Goal: Task Accomplishment & Management: Use online tool/utility

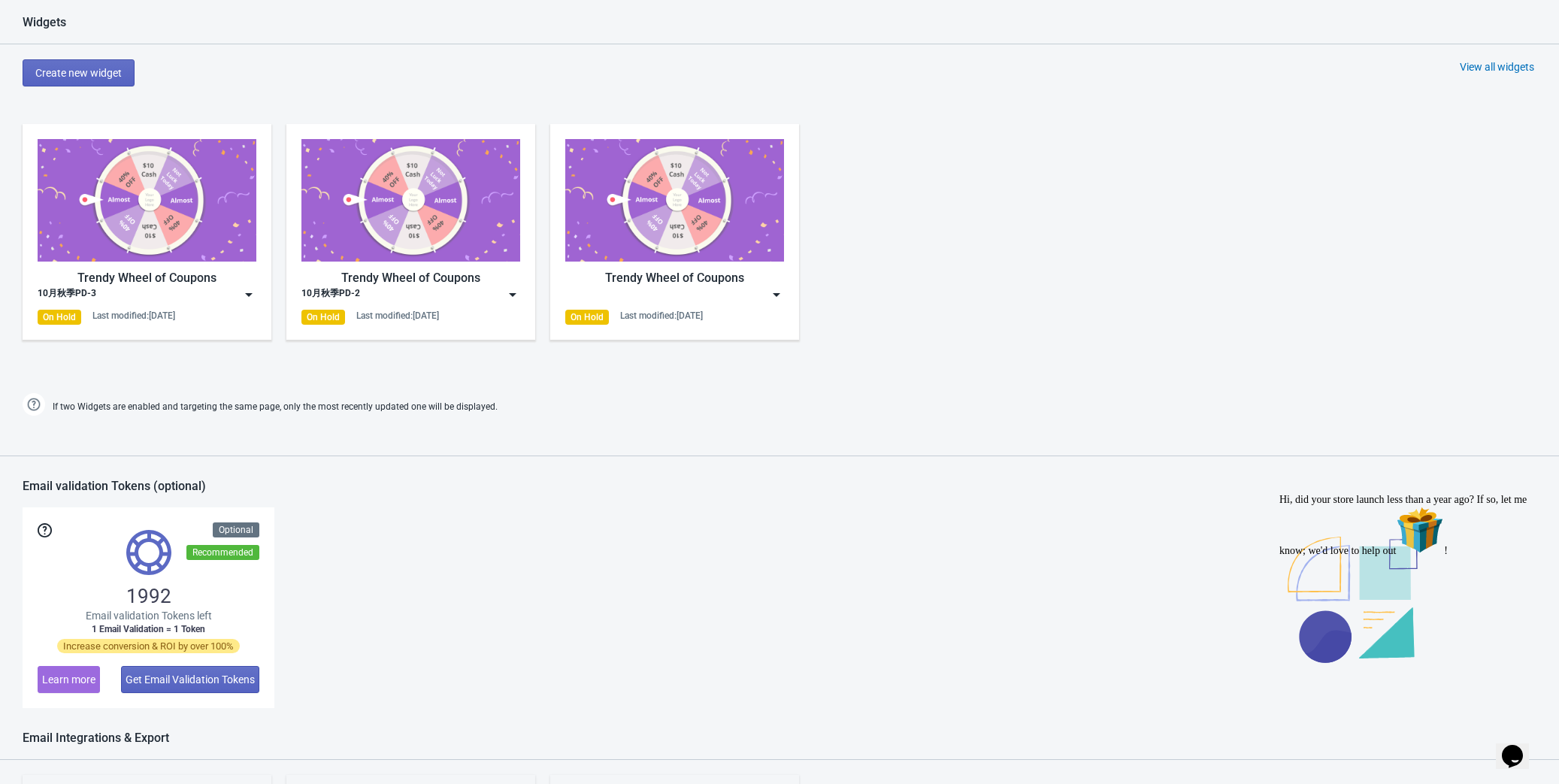
click at [774, 289] on img at bounding box center [776, 294] width 15 height 15
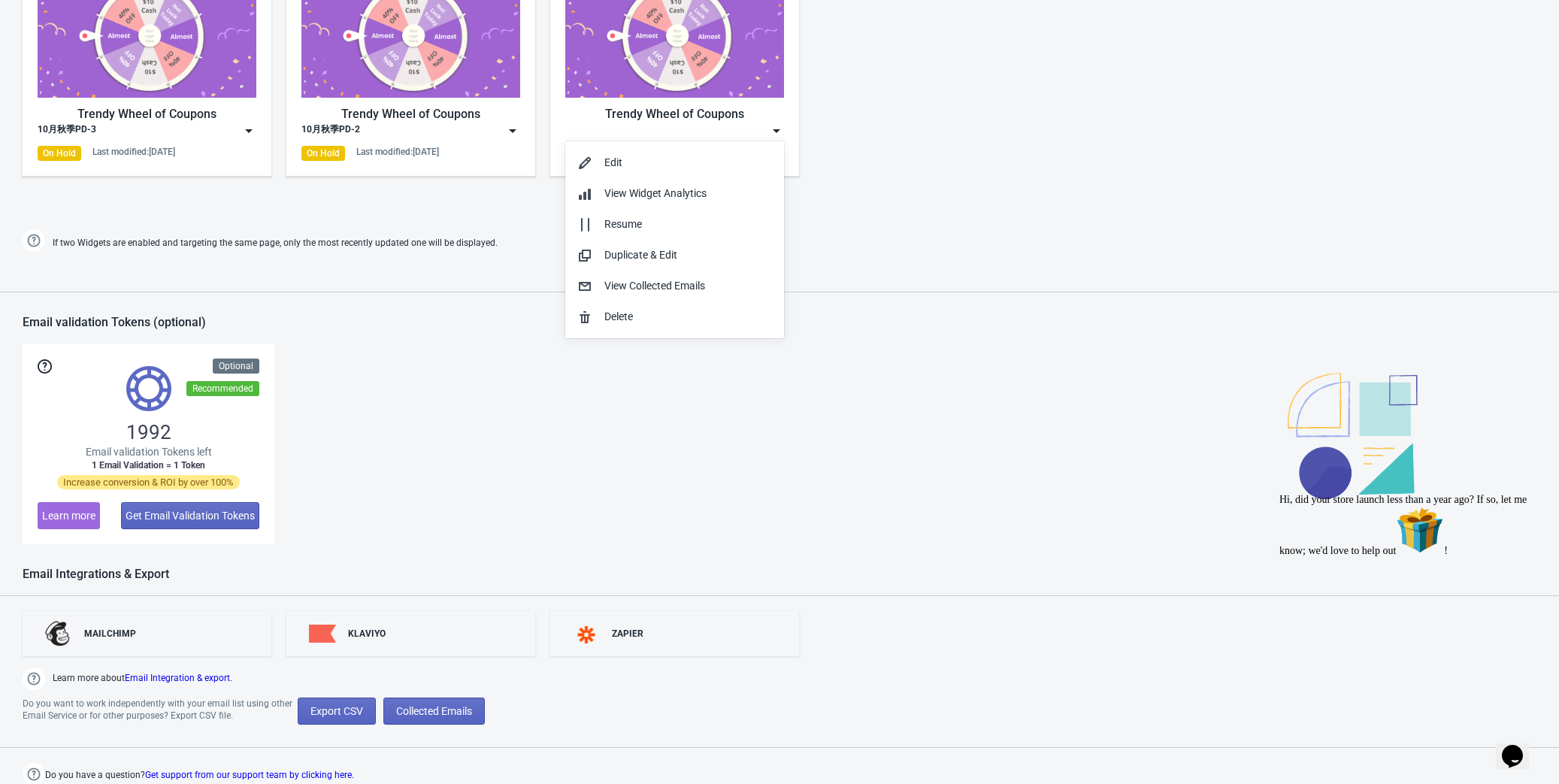
scroll to position [809, 0]
drag, startPoint x: 124, startPoint y: 428, endPoint x: 188, endPoint y: 427, distance: 64.0
click at [188, 427] on div "1992 Email validation Tokens left 1 Email Validation = 1 Token Increase convers…" at bounding box center [148, 442] width 252 height 201
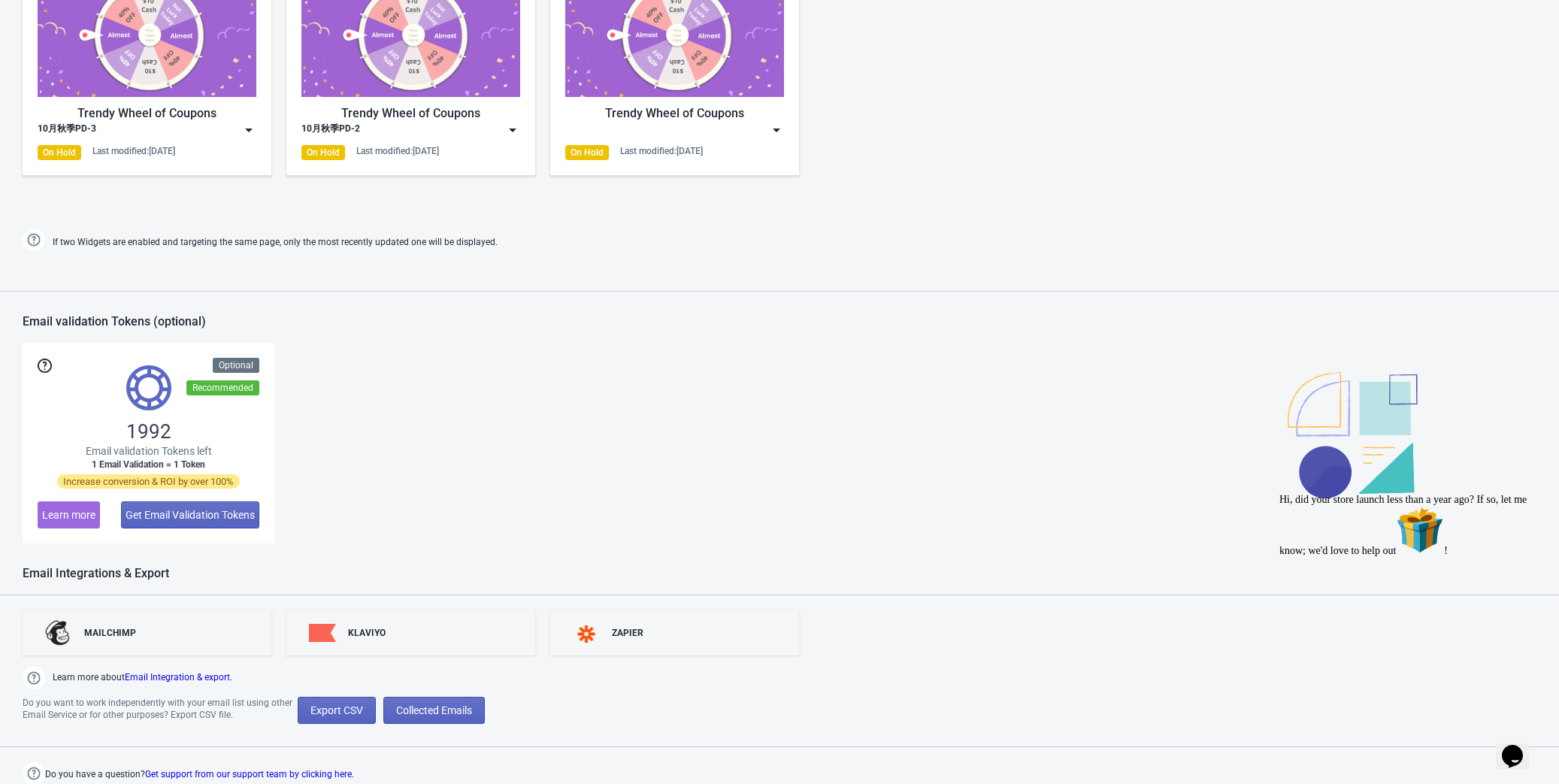
click at [323, 426] on div "1992 Email validation Tokens left 1 Email Validation = 1 Token Increase convers…" at bounding box center [780, 442] width 1514 height 201
drag, startPoint x: 158, startPoint y: 419, endPoint x: 110, endPoint y: 414, distance: 48.3
click at [110, 414] on div "1992 Email validation Tokens left 1 Email Validation = 1 Token Increase convers…" at bounding box center [148, 442] width 252 height 201
click at [353, 434] on div "1992 Email validation Tokens left 1 Email Validation = 1 Token Increase convers…" at bounding box center [780, 442] width 1514 height 201
click at [771, 126] on img at bounding box center [776, 130] width 15 height 15
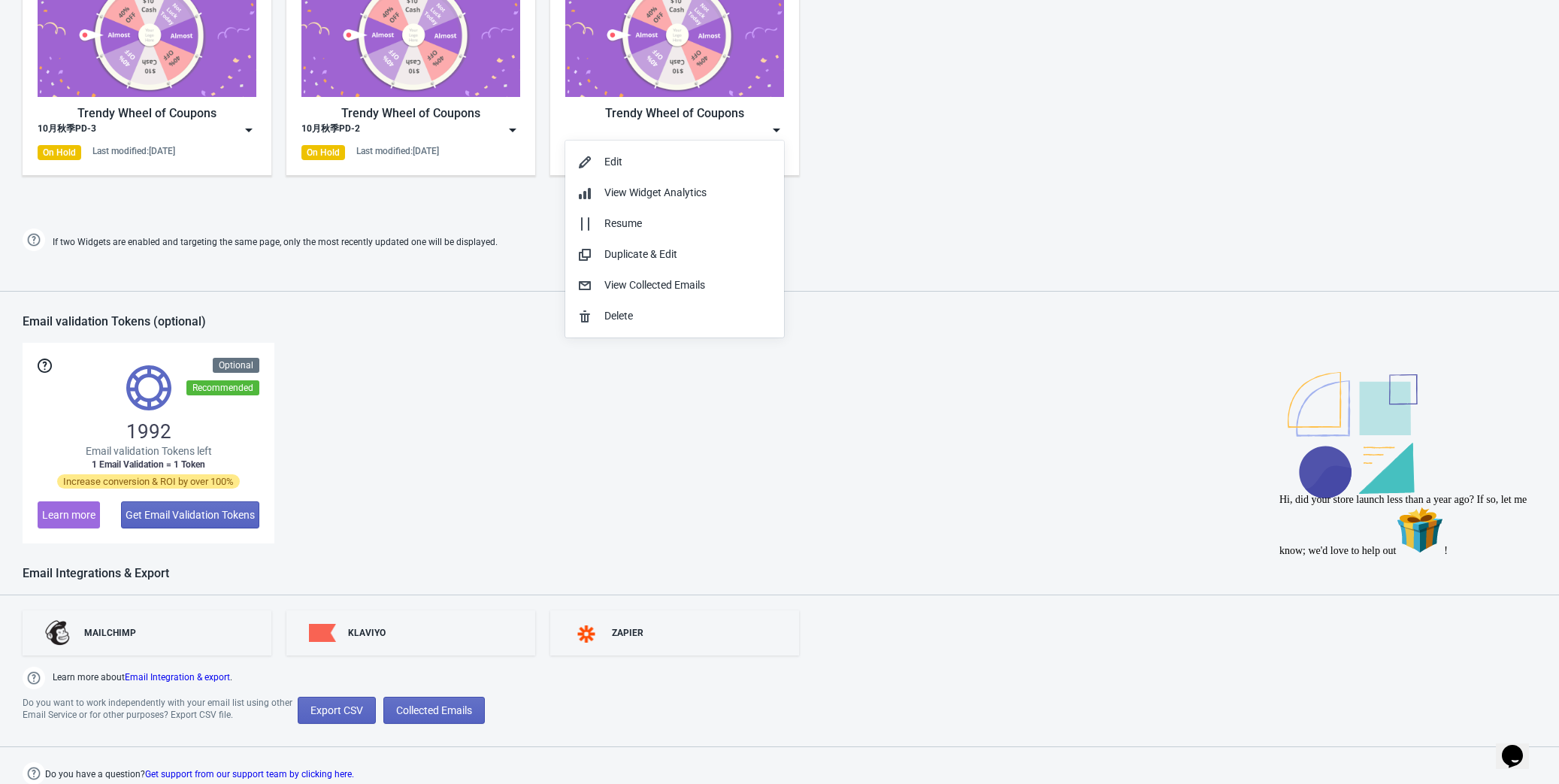
click at [302, 198] on div "Trendy Wheel of Coupons 10月秋季PD-3 On Hold Last modified: 19.9.2025 Trendy Wheel…" at bounding box center [780, 79] width 1559 height 270
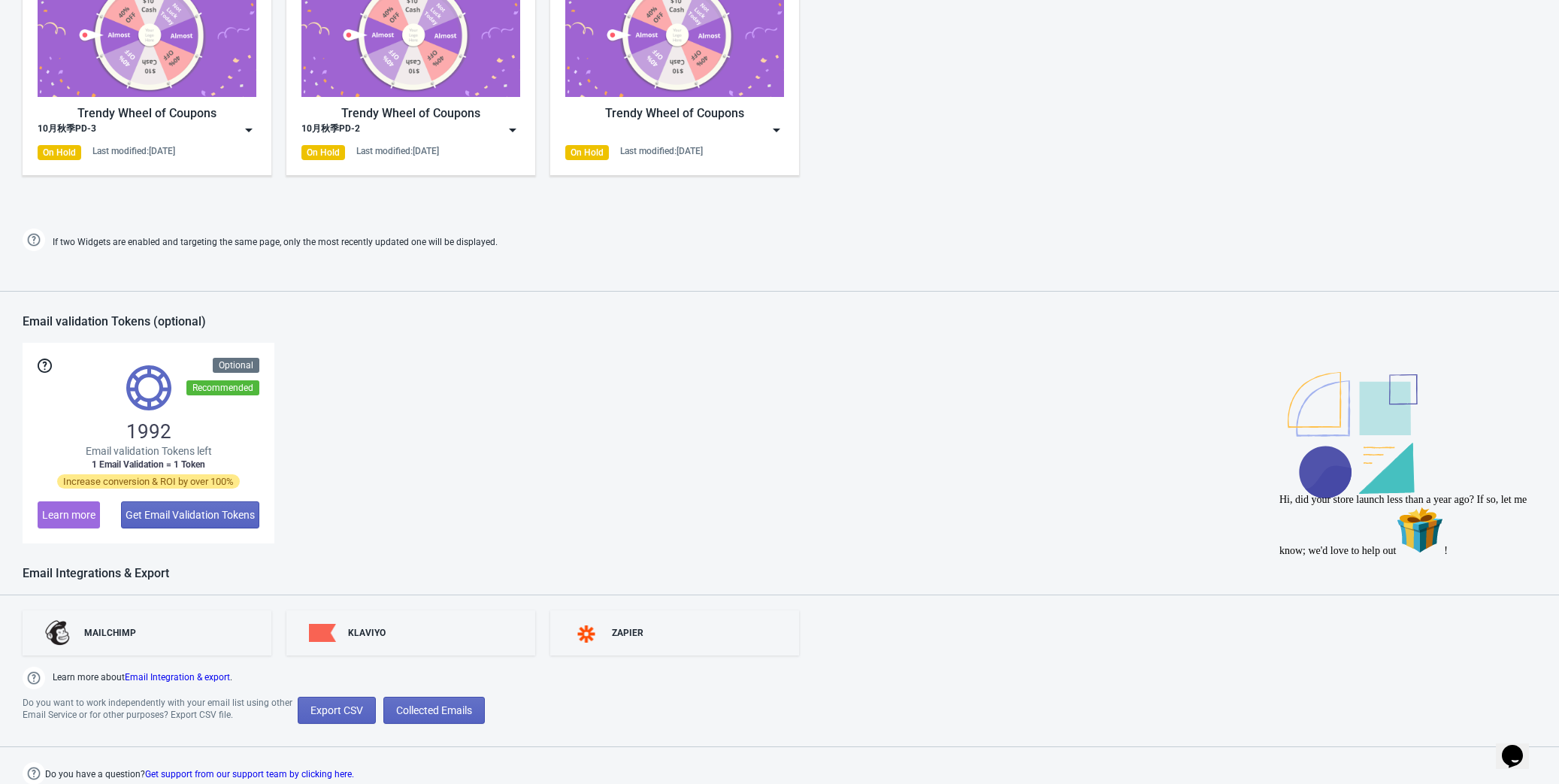
click at [252, 127] on img at bounding box center [249, 130] width 15 height 15
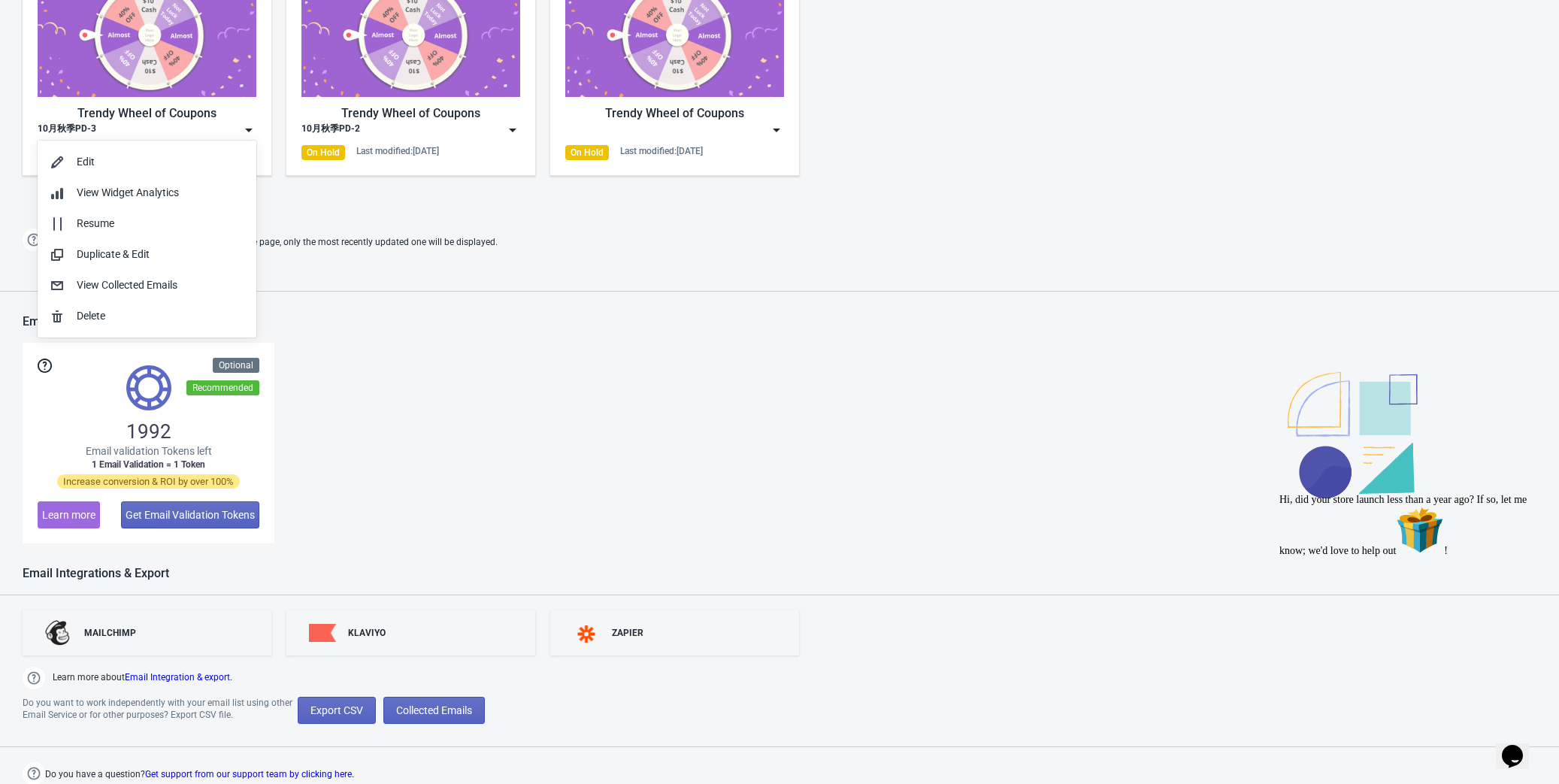
click at [252, 127] on img at bounding box center [249, 130] width 15 height 15
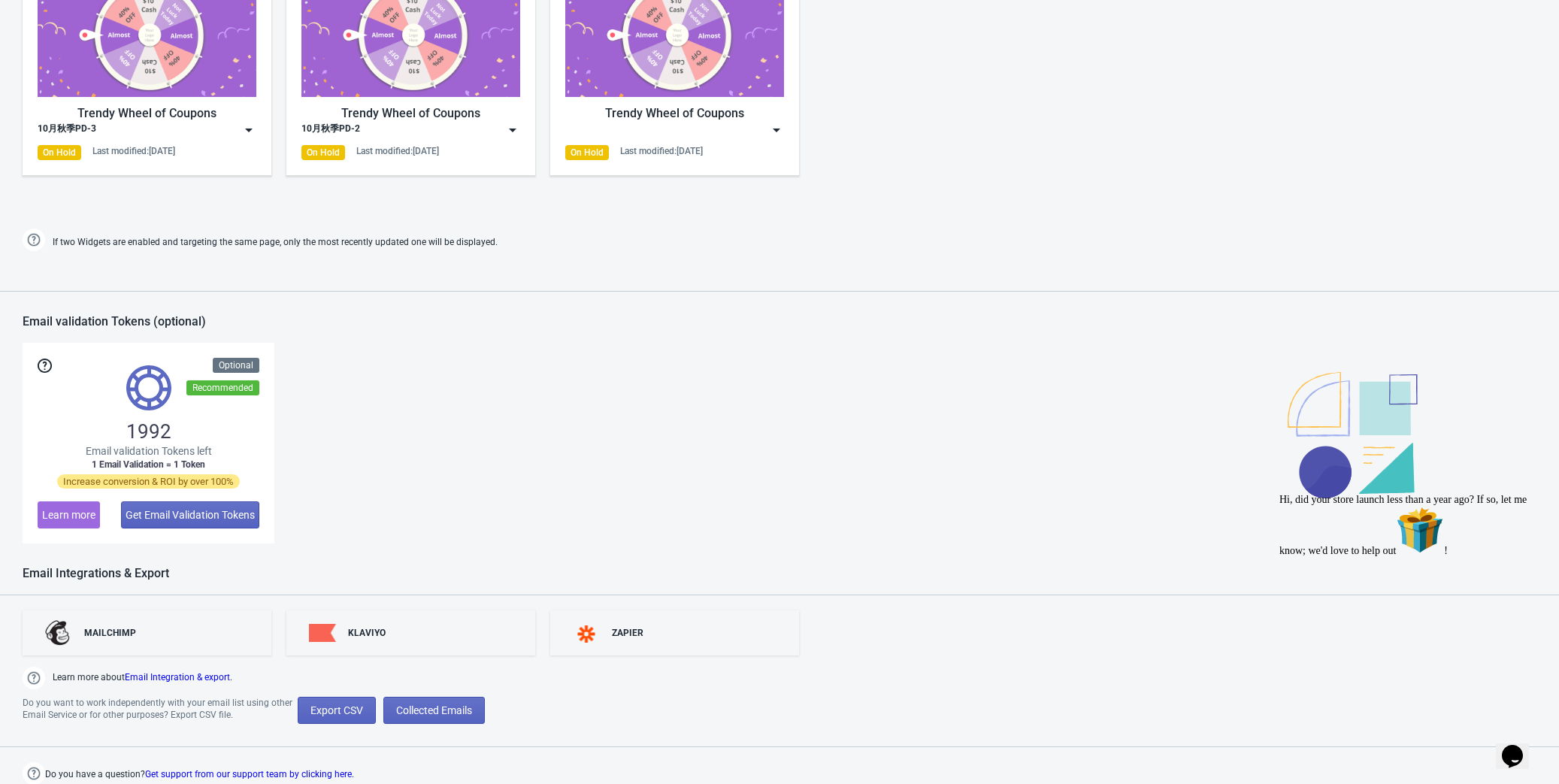
click at [247, 122] on img at bounding box center [249, 130] width 15 height 15
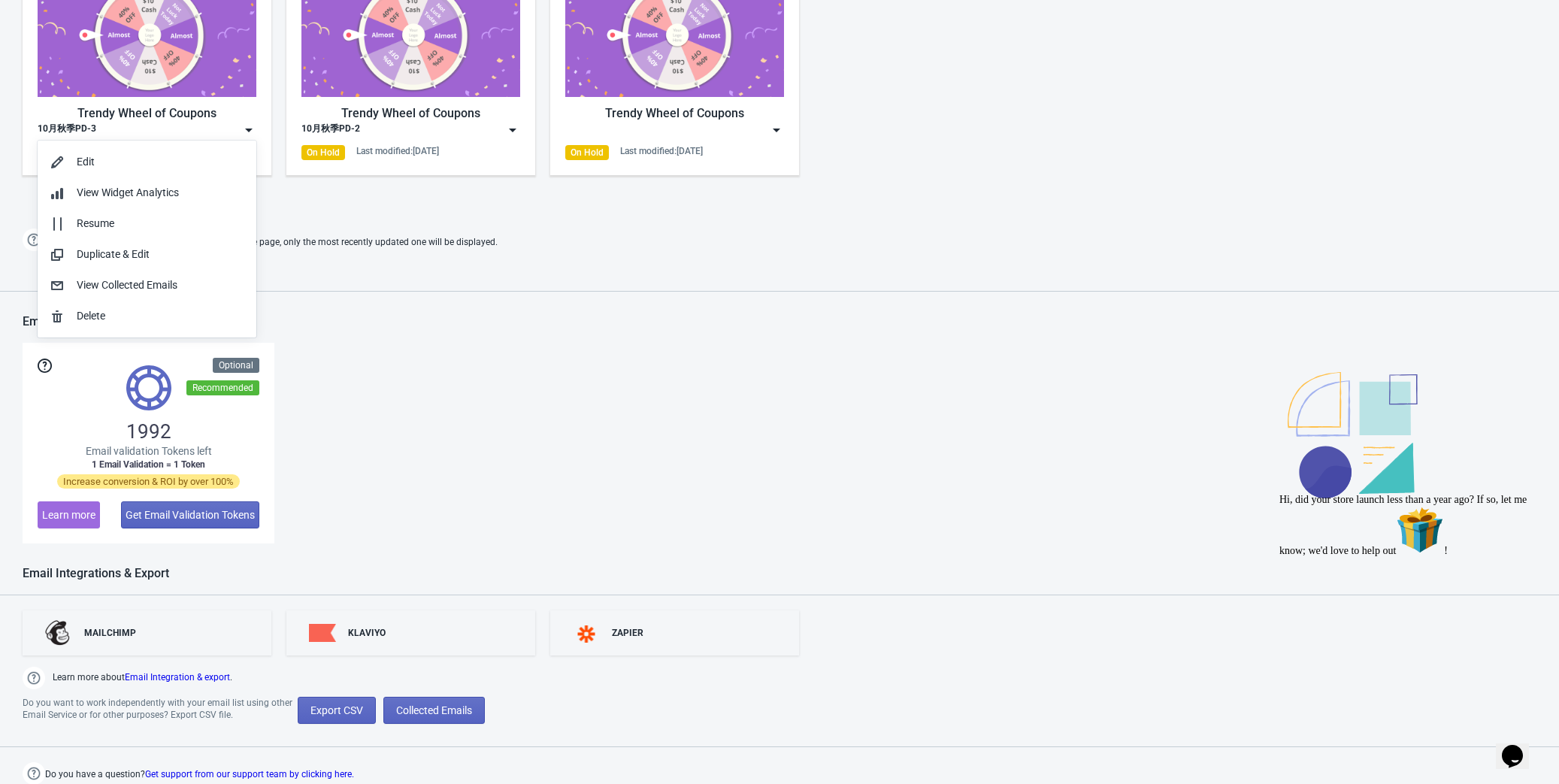
click at [247, 122] on img at bounding box center [249, 130] width 15 height 15
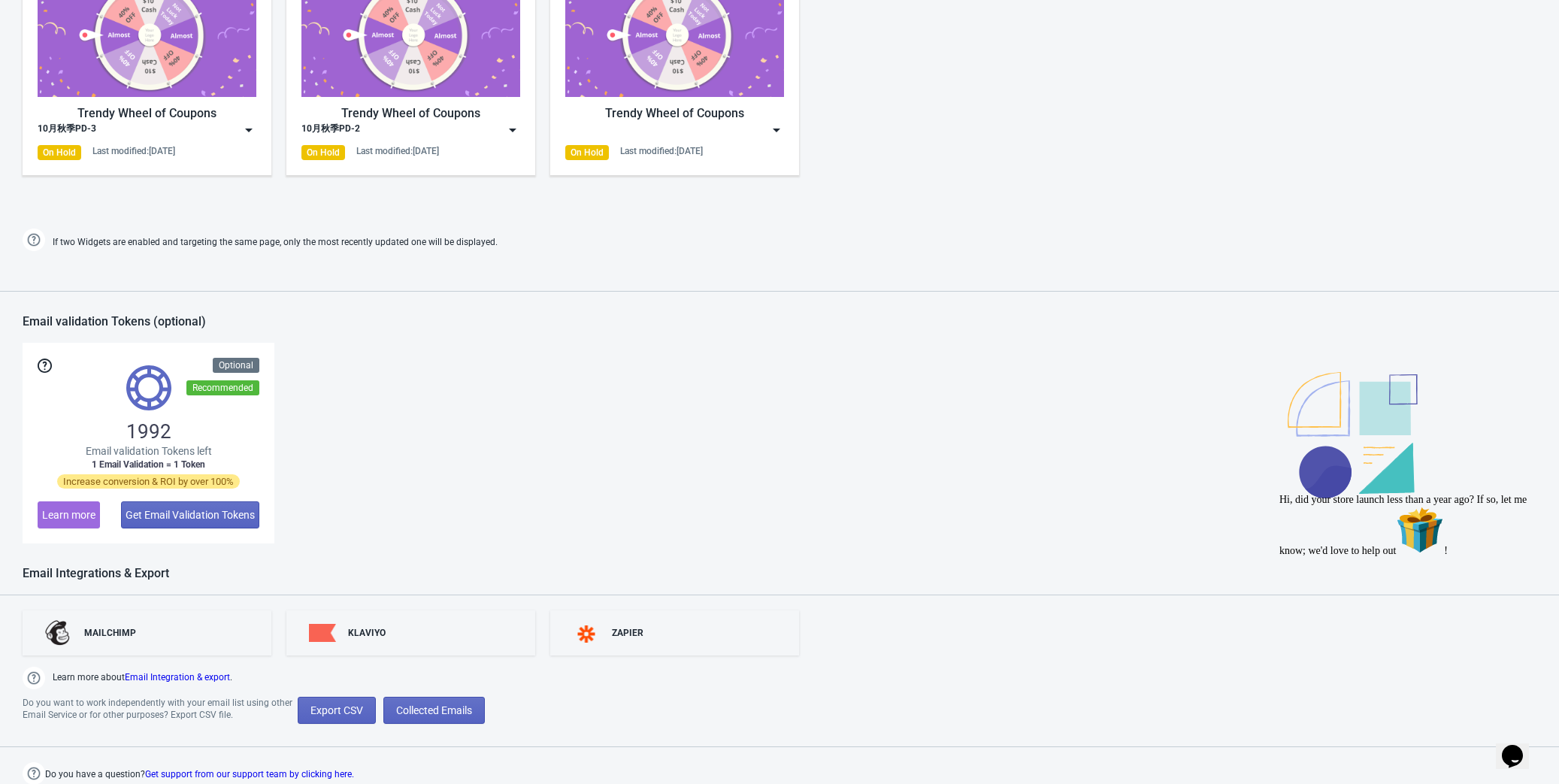
click at [247, 127] on img at bounding box center [249, 130] width 15 height 15
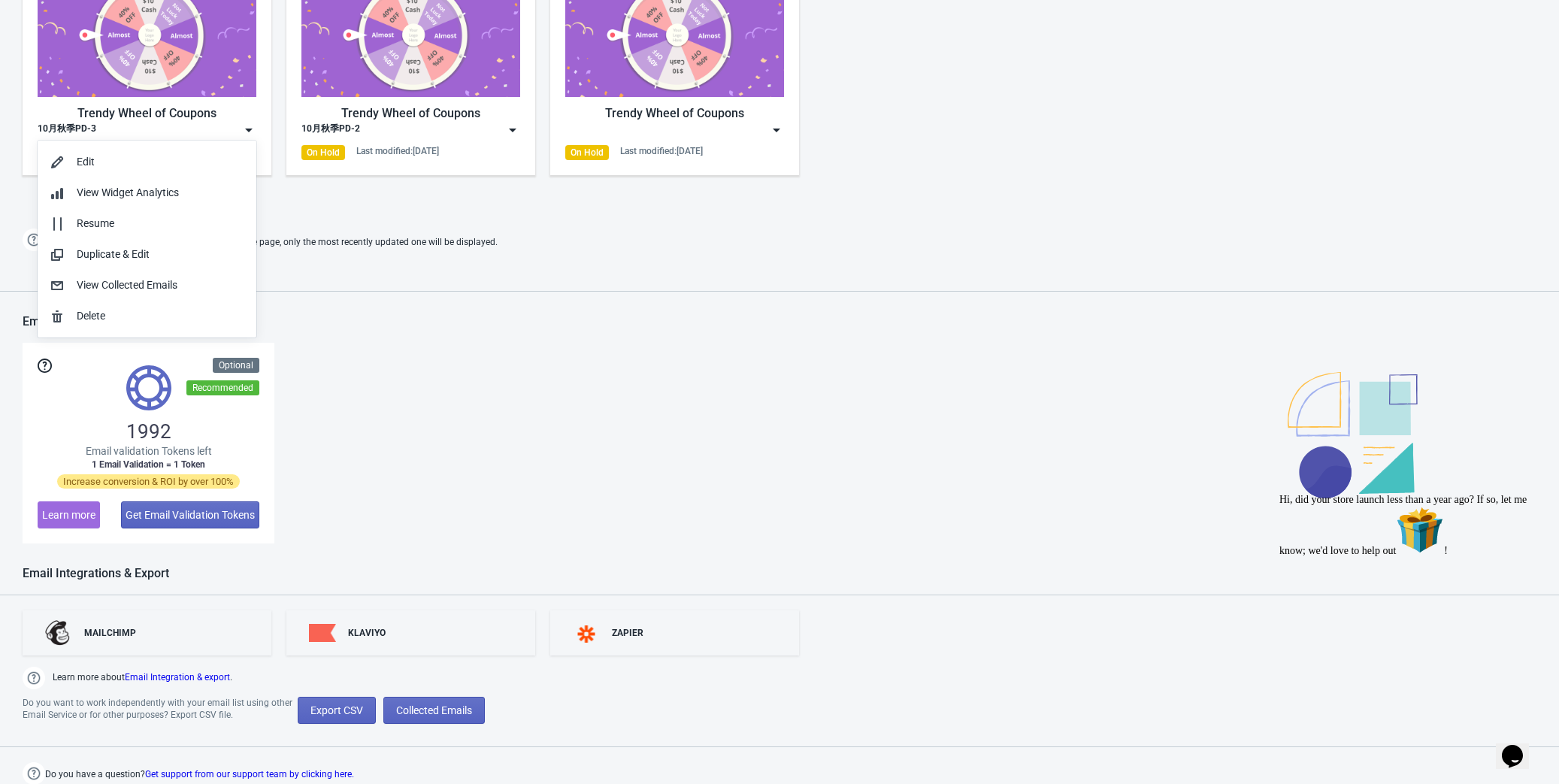
click at [247, 127] on img at bounding box center [249, 130] width 15 height 15
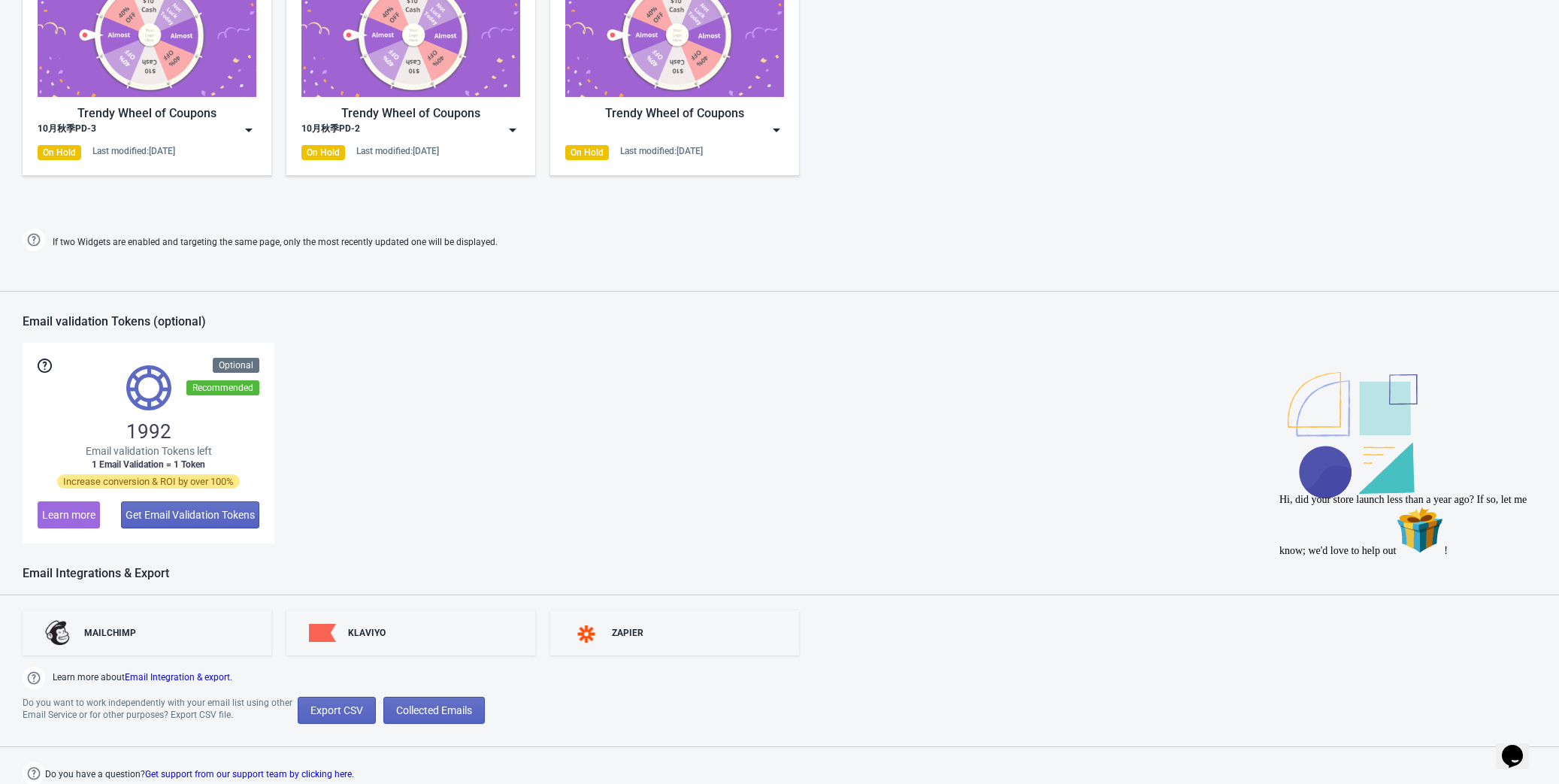
click at [247, 132] on img at bounding box center [249, 130] width 15 height 15
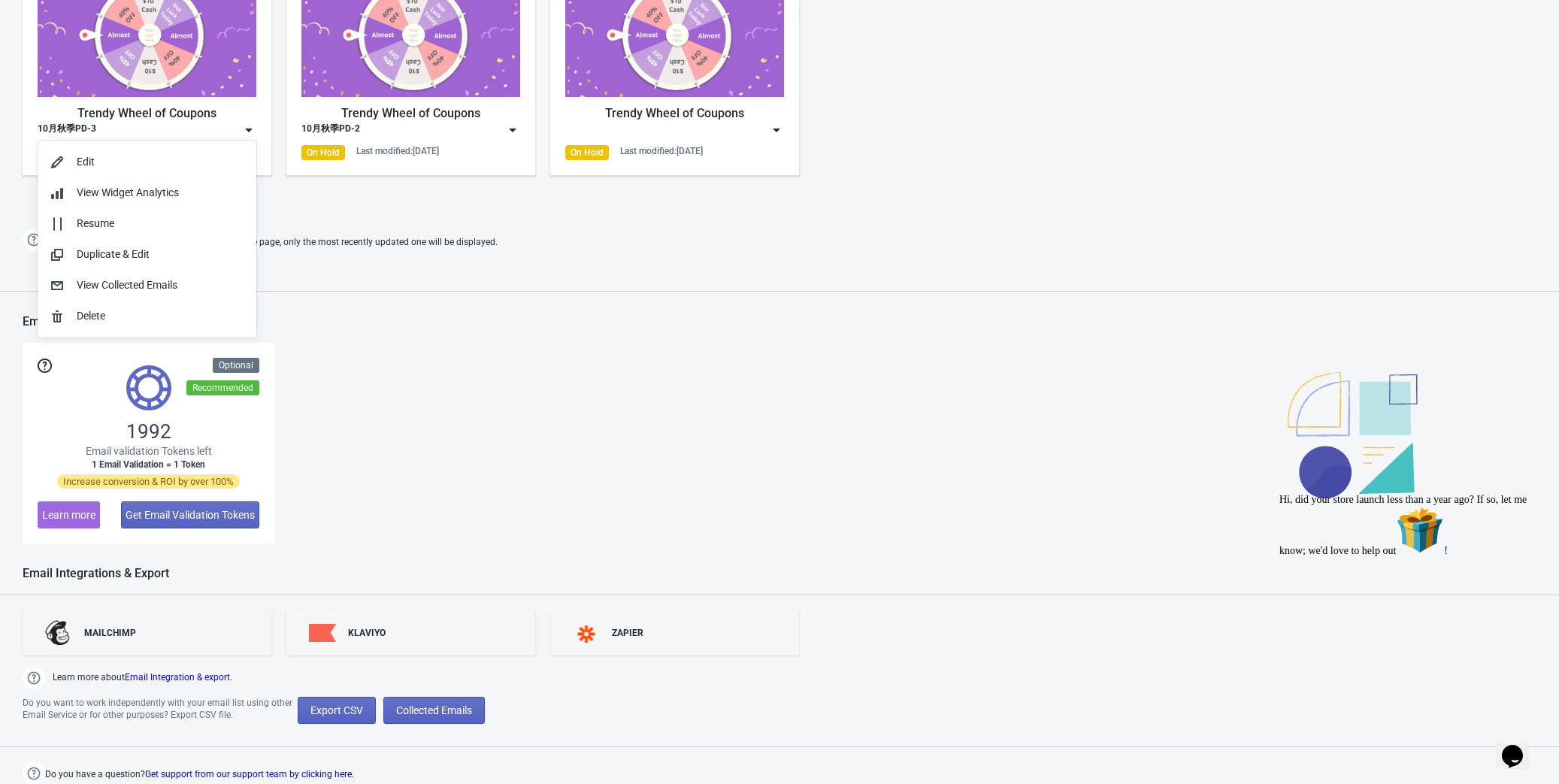
click at [247, 132] on img at bounding box center [249, 130] width 15 height 15
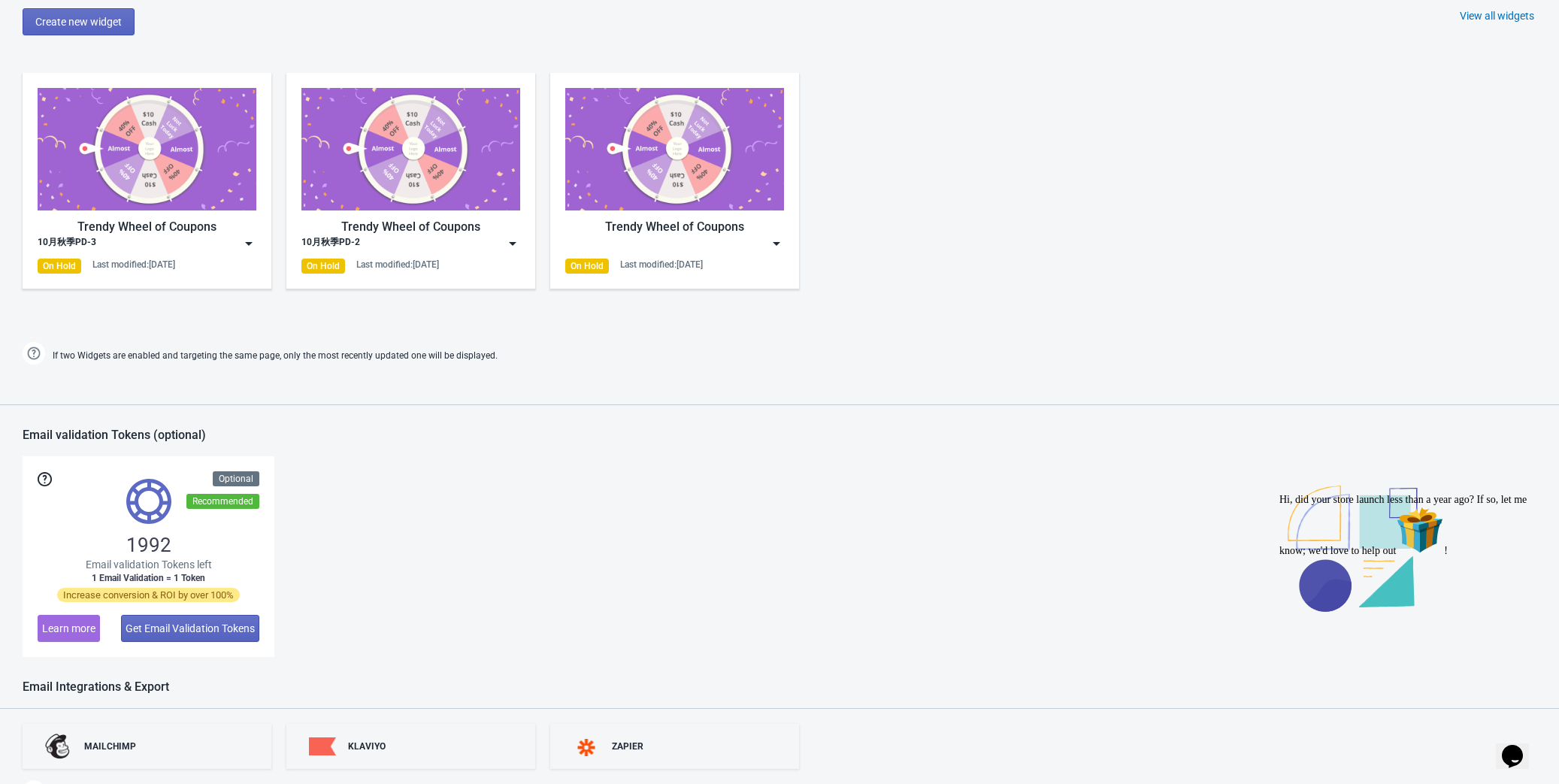
scroll to position [672, 0]
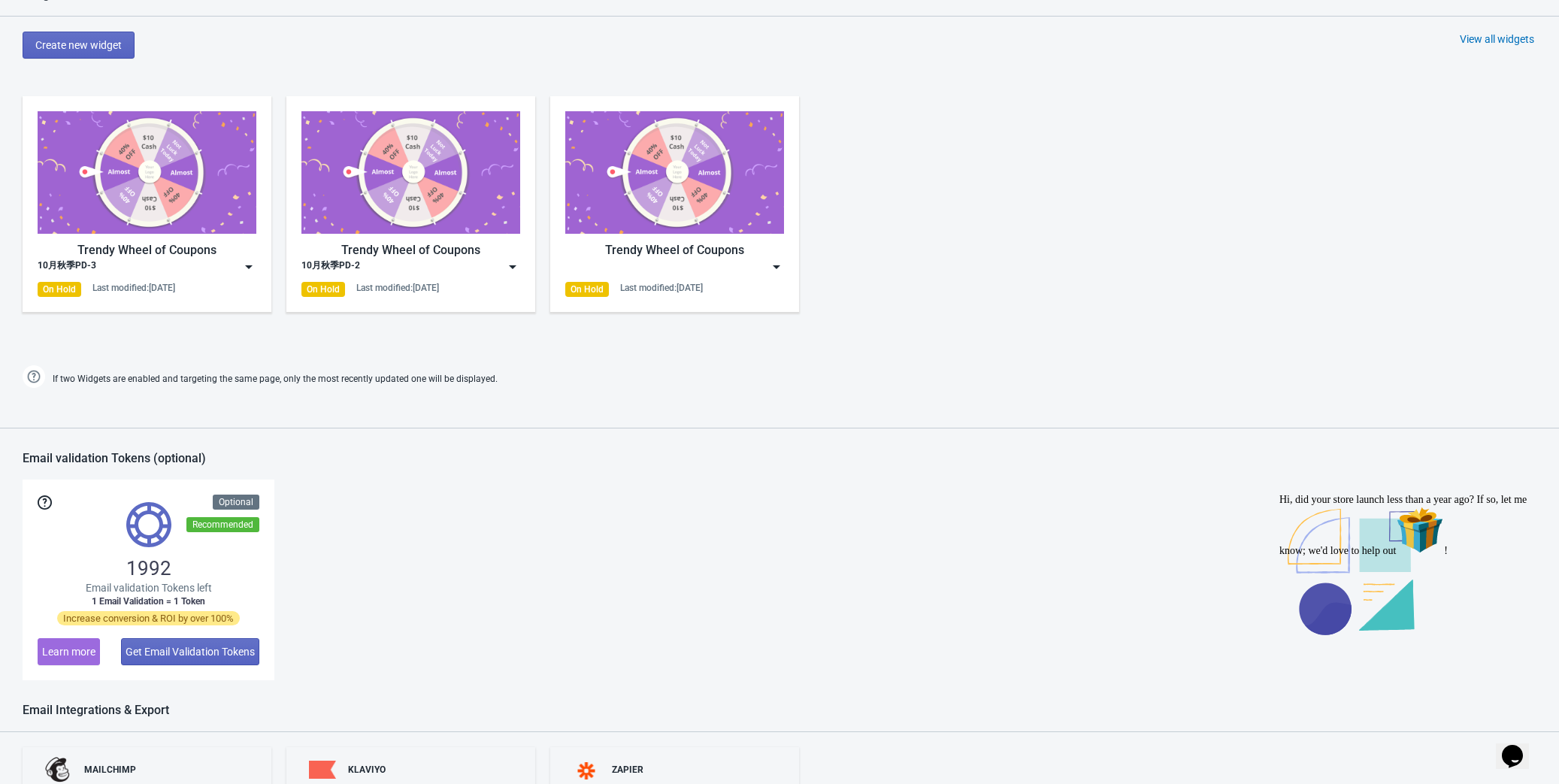
click at [246, 261] on img at bounding box center [249, 266] width 15 height 15
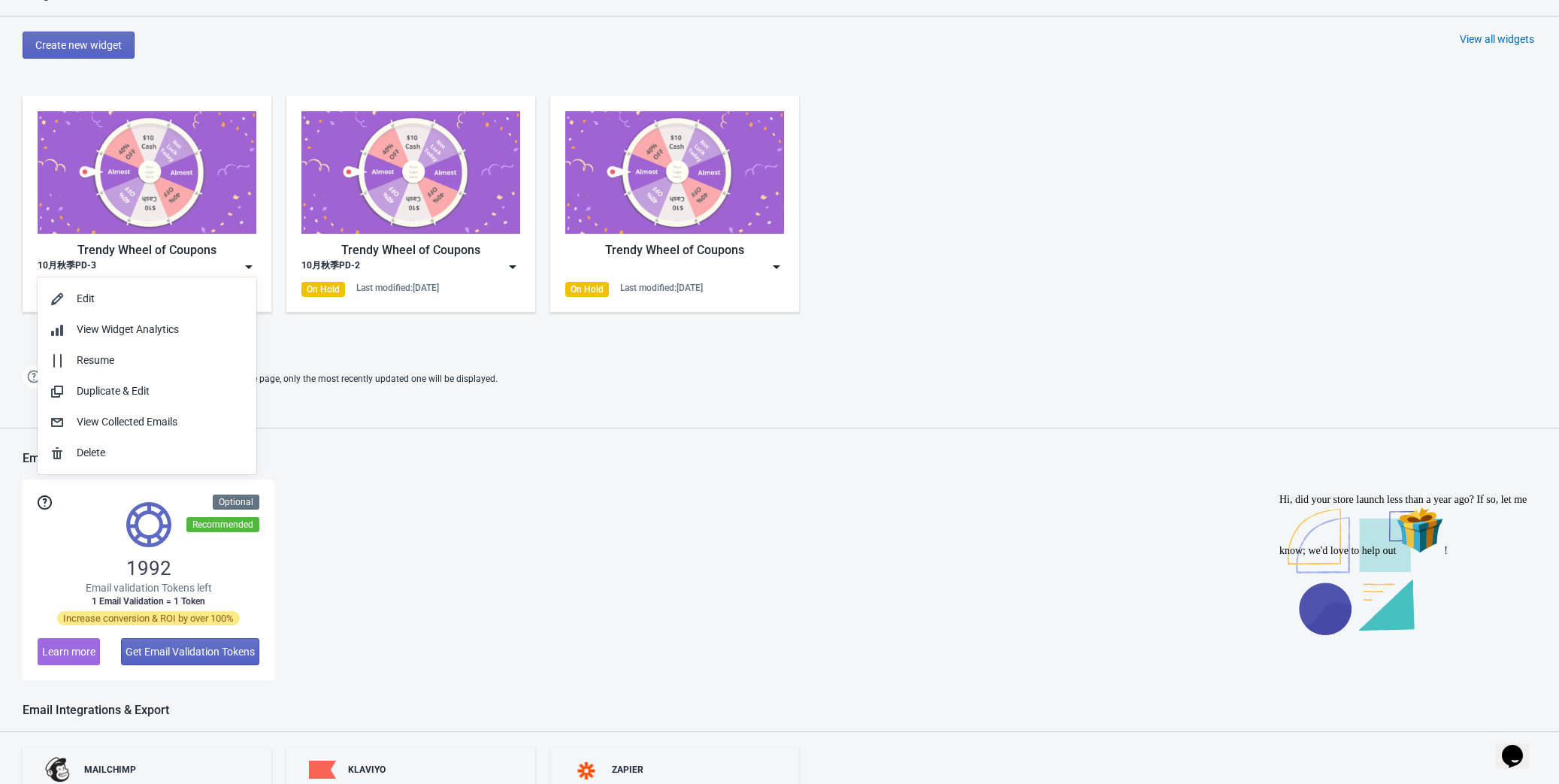
click at [295, 323] on div "Trendy Wheel of Coupons 10月秋季PD-3 On Hold Last modified: 19.9.2025 Trendy Wheel…" at bounding box center [780, 216] width 1559 height 270
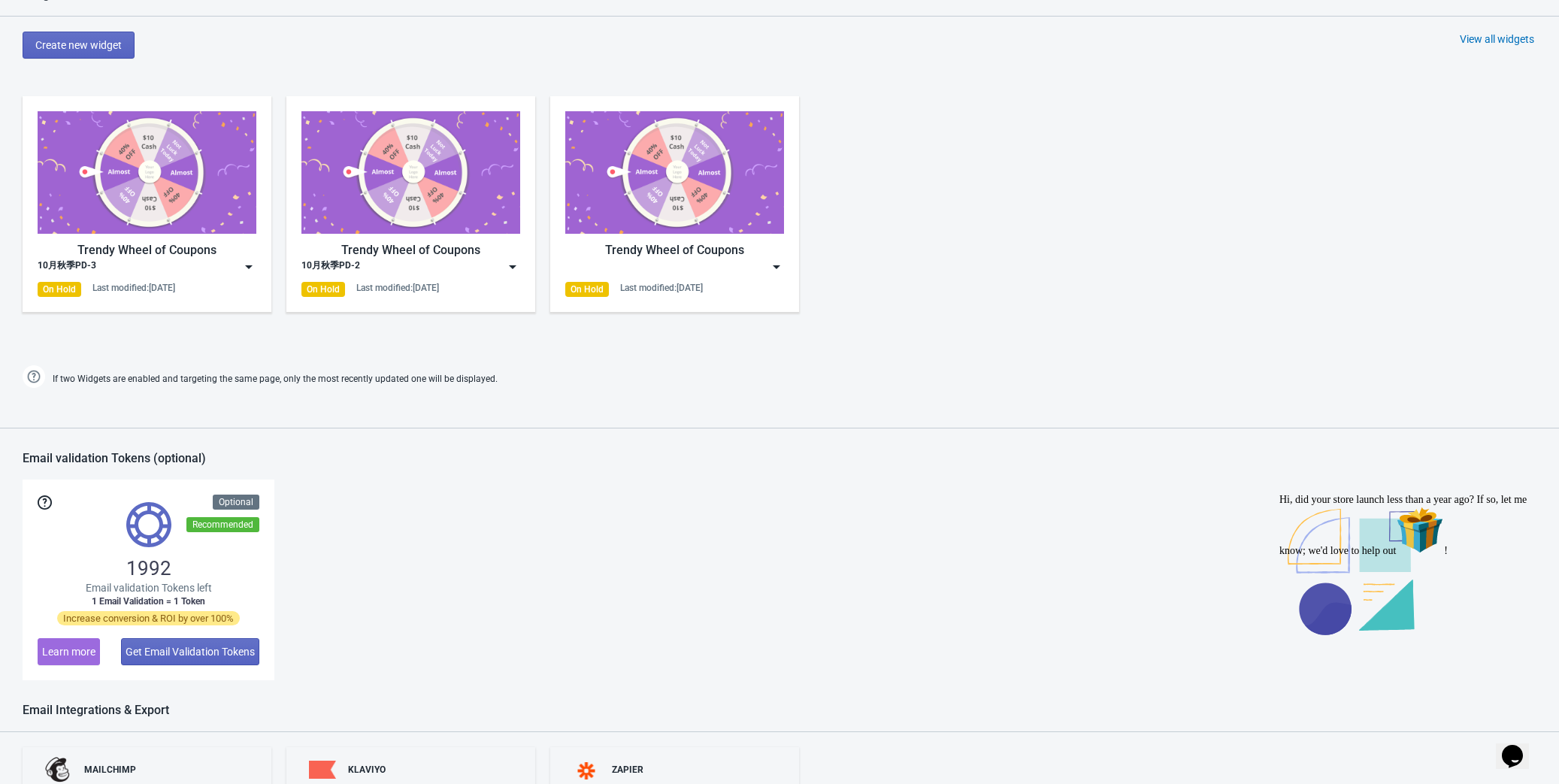
click at [247, 265] on img at bounding box center [249, 266] width 15 height 15
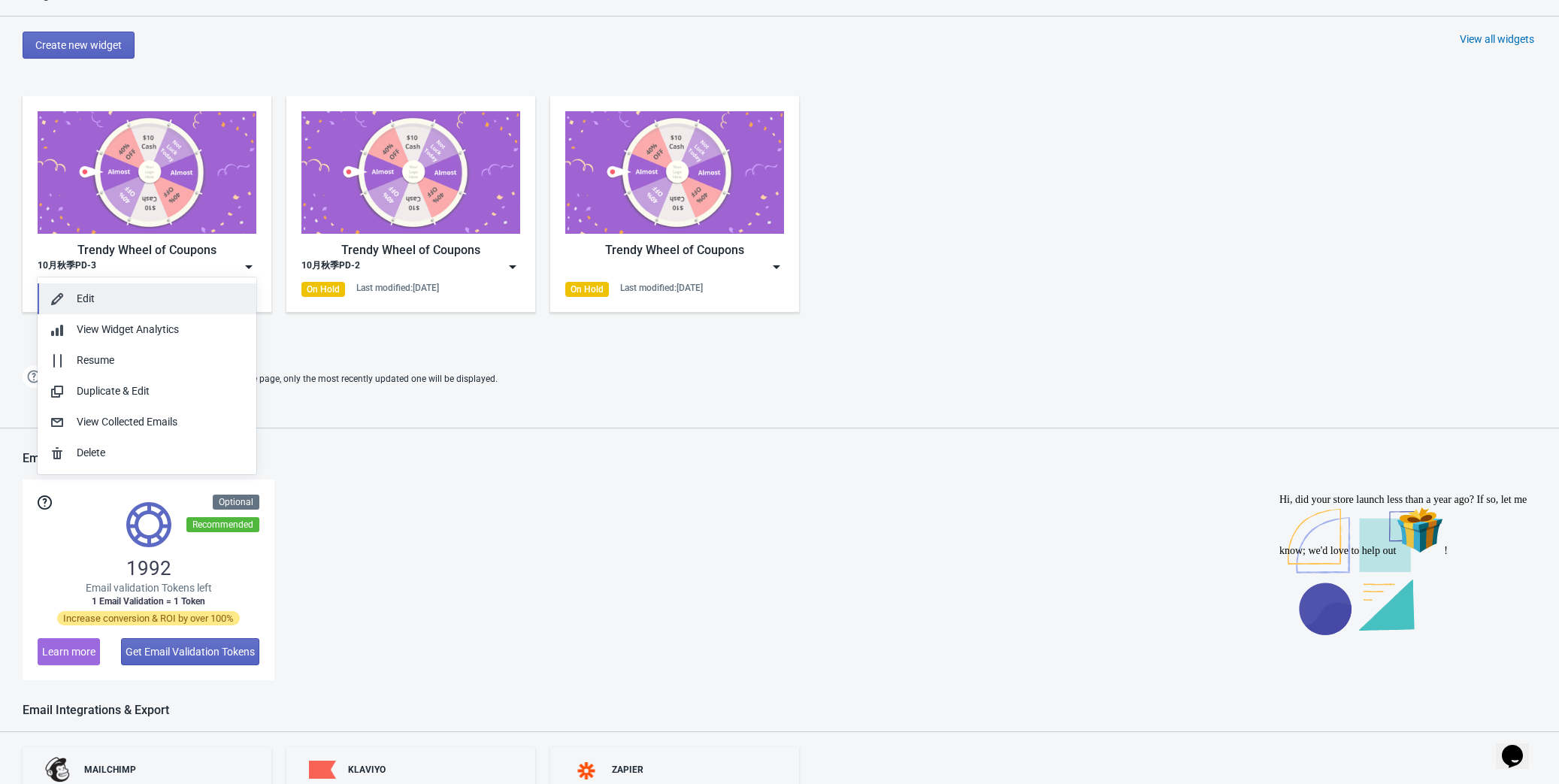
click at [170, 295] on div "Edit" at bounding box center [161, 299] width 168 height 16
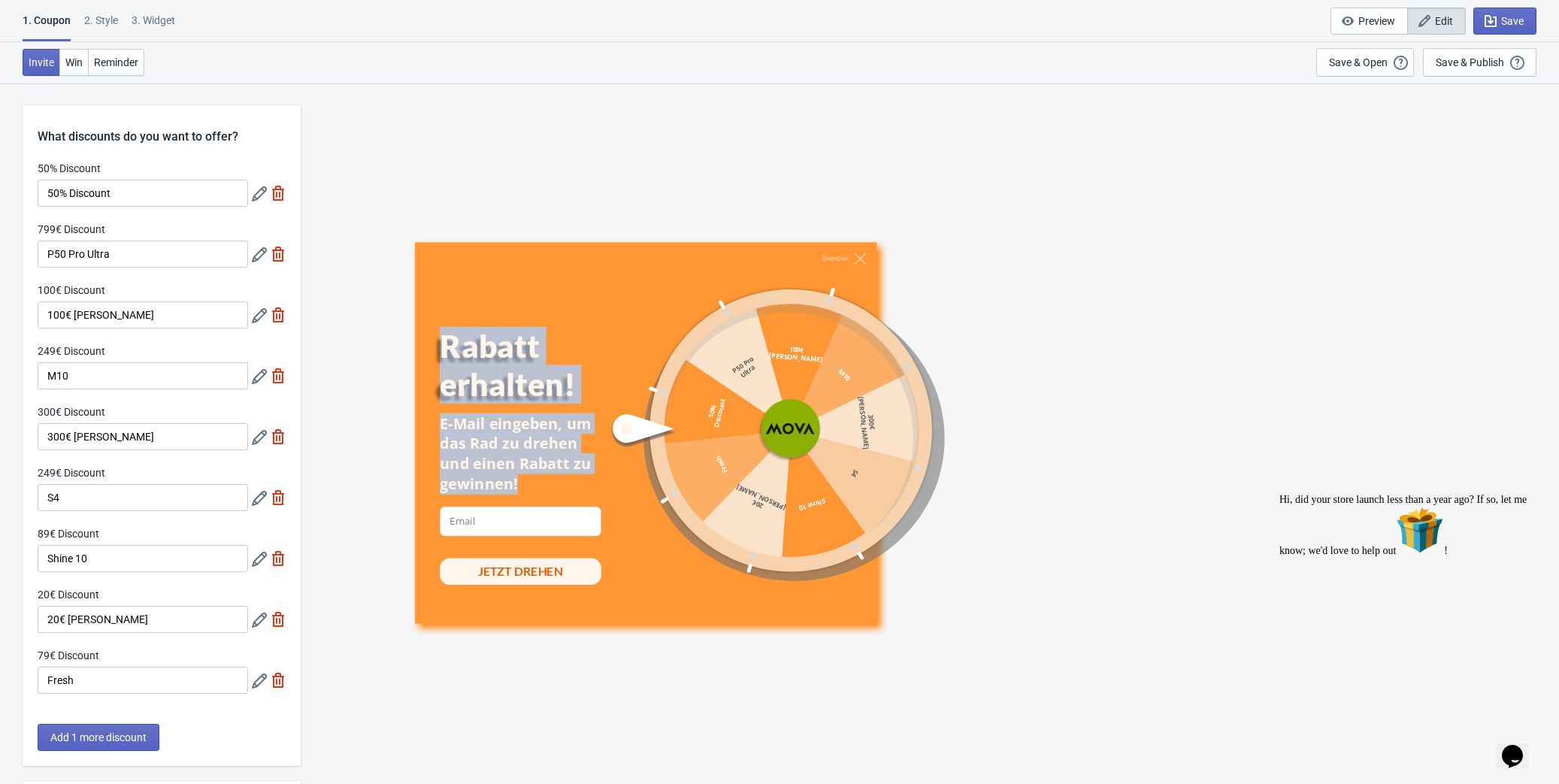
drag, startPoint x: 442, startPoint y: 341, endPoint x: 525, endPoint y: 480, distance: 161.9
click at [525, 480] on div "Rabatt erhalten! E-Mail eingeben, um das Rad zu drehen und einen Rabatt zu gewi…" at bounding box center [536, 469] width 194 height 285
copy div "Rabatt erhalten! E-Mail eingeben, um das Rad zu drehen und einen Rabatt zu gewi…"
click at [452, 350] on div "Rabatt erhalten!" at bounding box center [536, 365] width 194 height 76
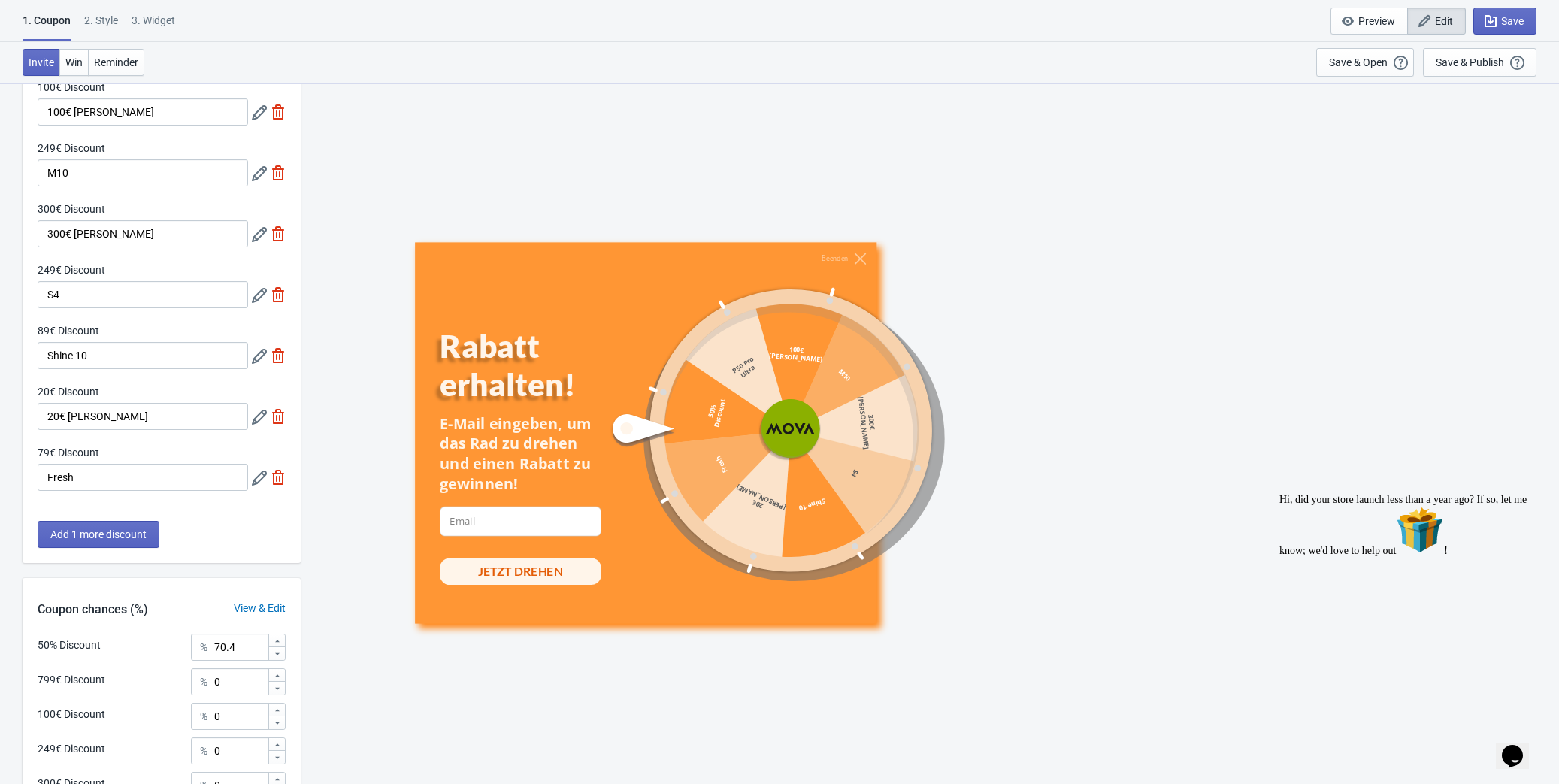
scroll to position [204, 0]
click at [526, 519] on input at bounding box center [520, 521] width 161 height 30
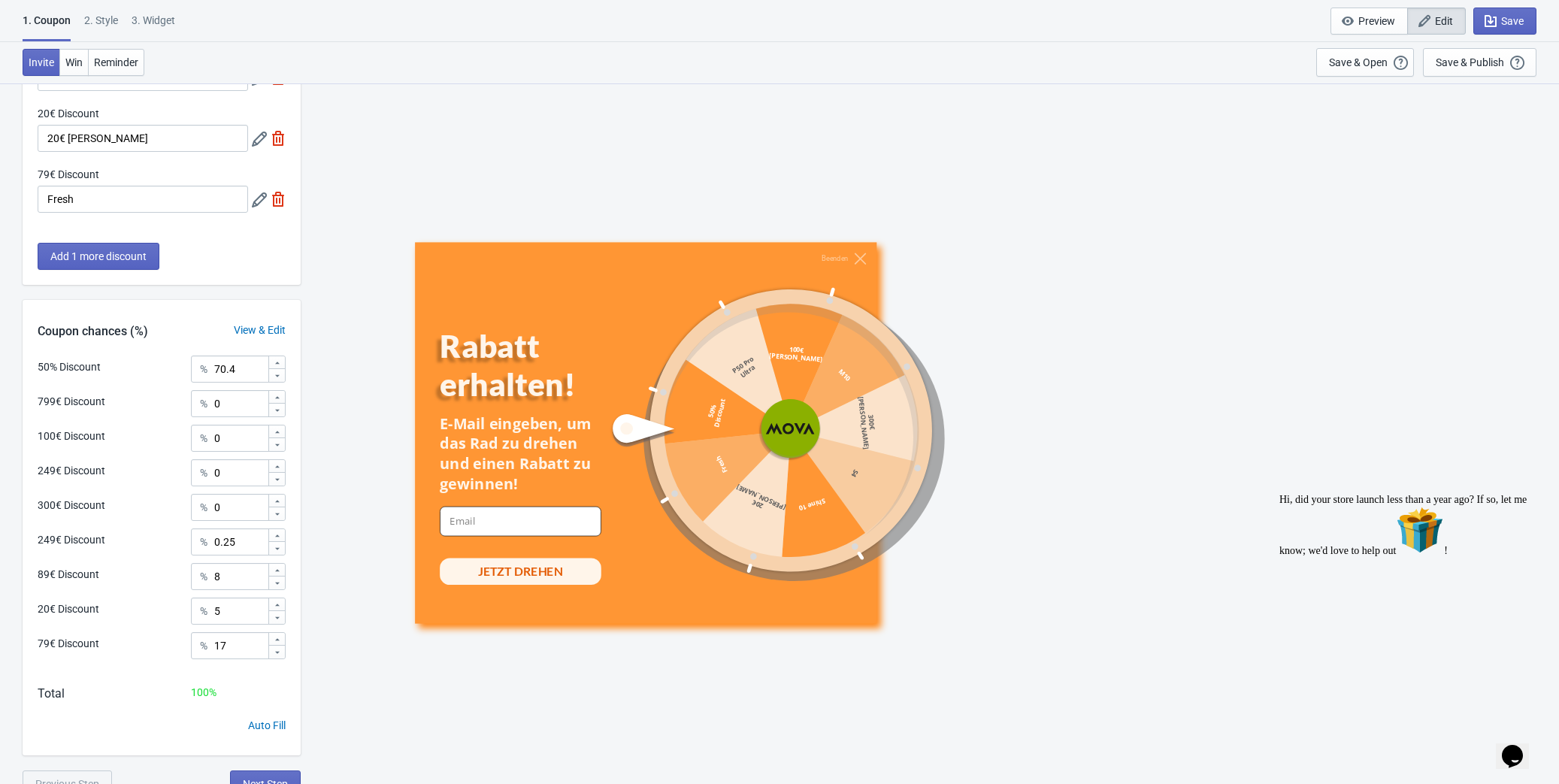
scroll to position [495, 0]
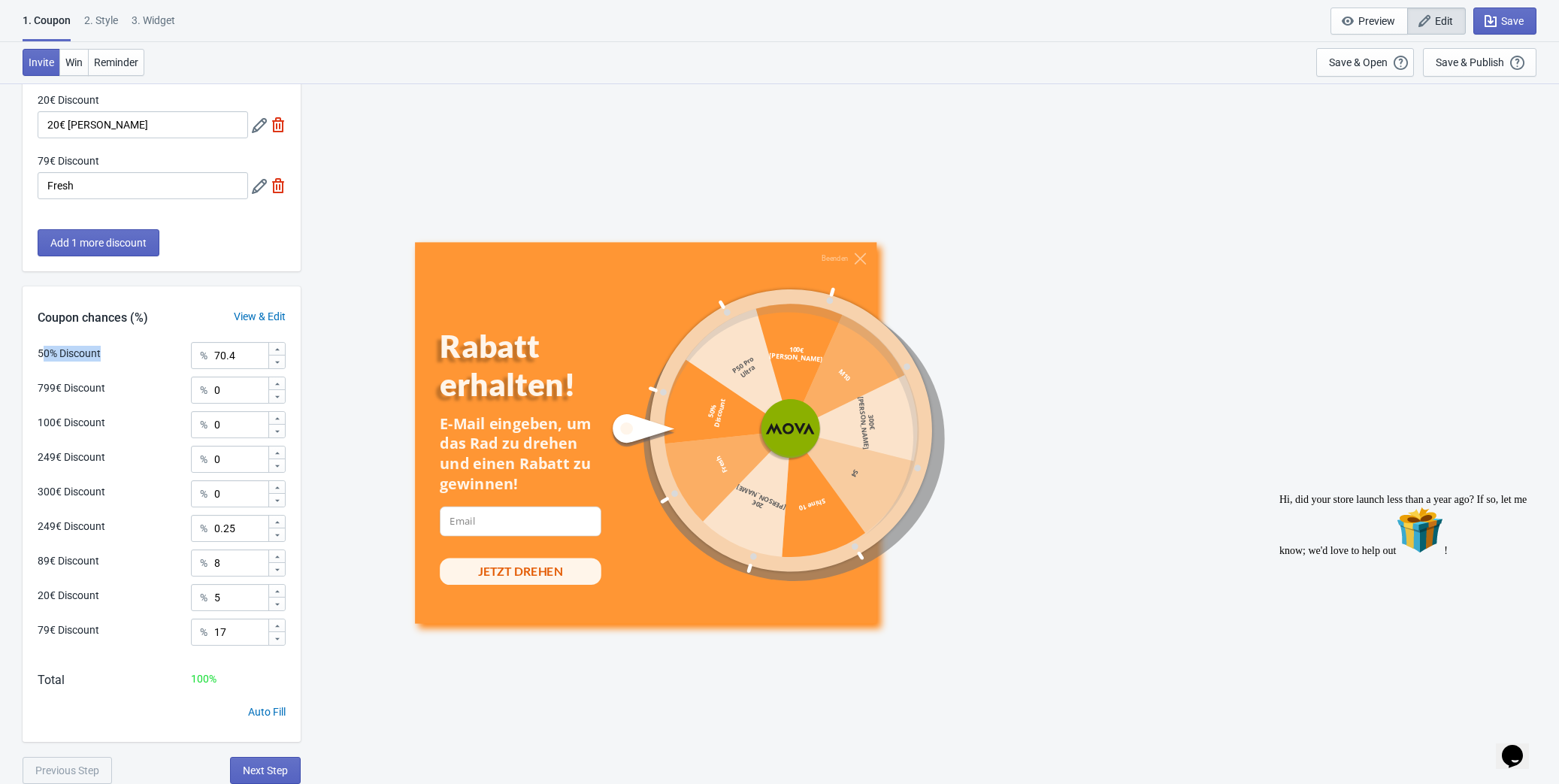
drag, startPoint x: 41, startPoint y: 355, endPoint x: 108, endPoint y: 356, distance: 67.0
click at [108, 356] on div "50% Discount % 70.4" at bounding box center [161, 351] width 248 height 20
click at [123, 345] on div "50% Discount % 70.4" at bounding box center [161, 351] width 248 height 20
drag, startPoint x: 58, startPoint y: 357, endPoint x: 135, endPoint y: 360, distance: 77.1
click at [135, 360] on div "50% Discount % 70.4" at bounding box center [161, 351] width 248 height 20
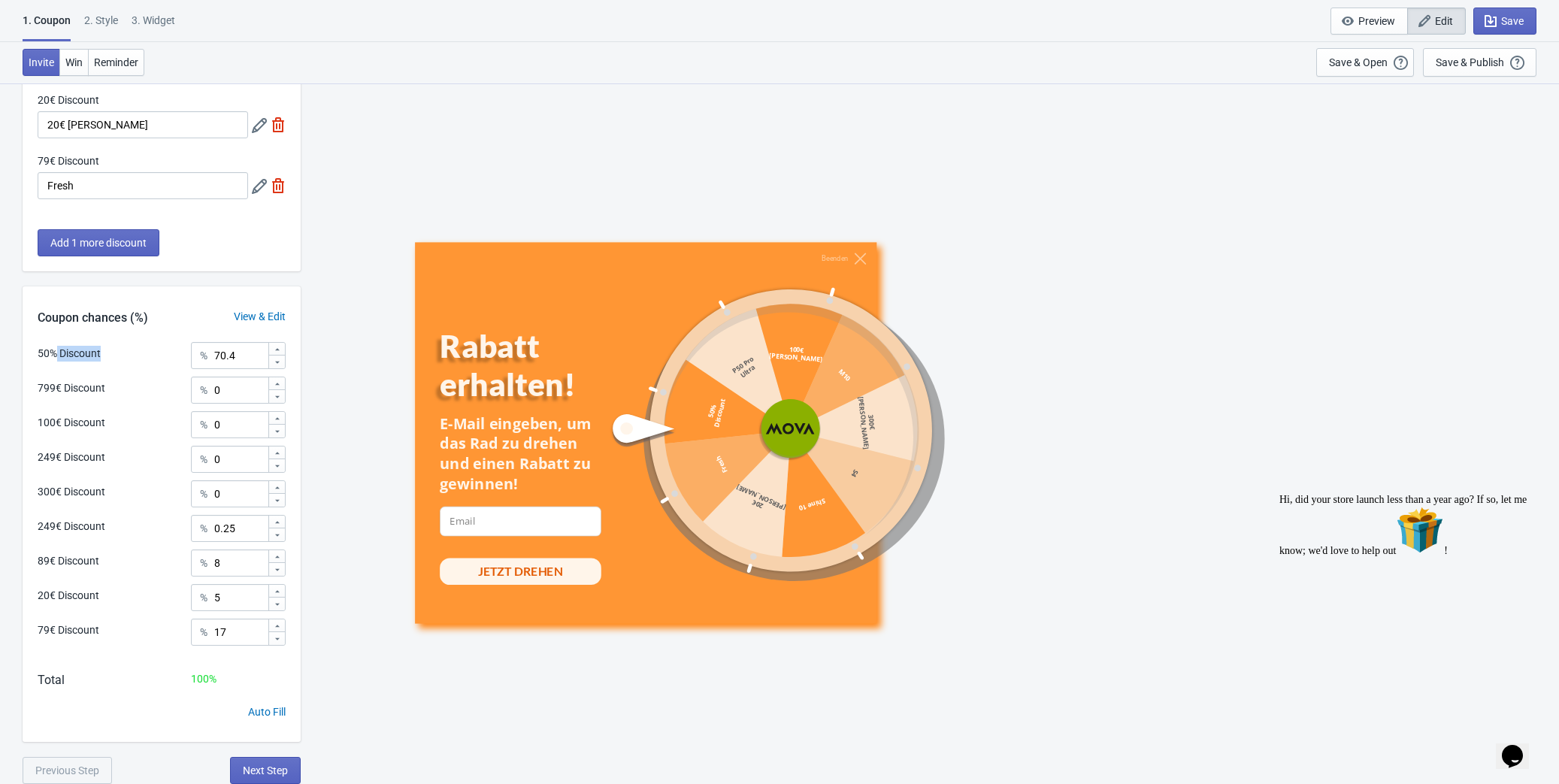
click at [63, 351] on div "50% Discount" at bounding box center [69, 353] width 63 height 16
drag, startPoint x: 240, startPoint y: 353, endPoint x: 206, endPoint y: 353, distance: 34.0
click at [206, 353] on div "% 70.4" at bounding box center [238, 355] width 94 height 27
click at [249, 354] on input "70.4" at bounding box center [240, 355] width 54 height 27
drag, startPoint x: 41, startPoint y: 390, endPoint x: 102, endPoint y: 390, distance: 61.0
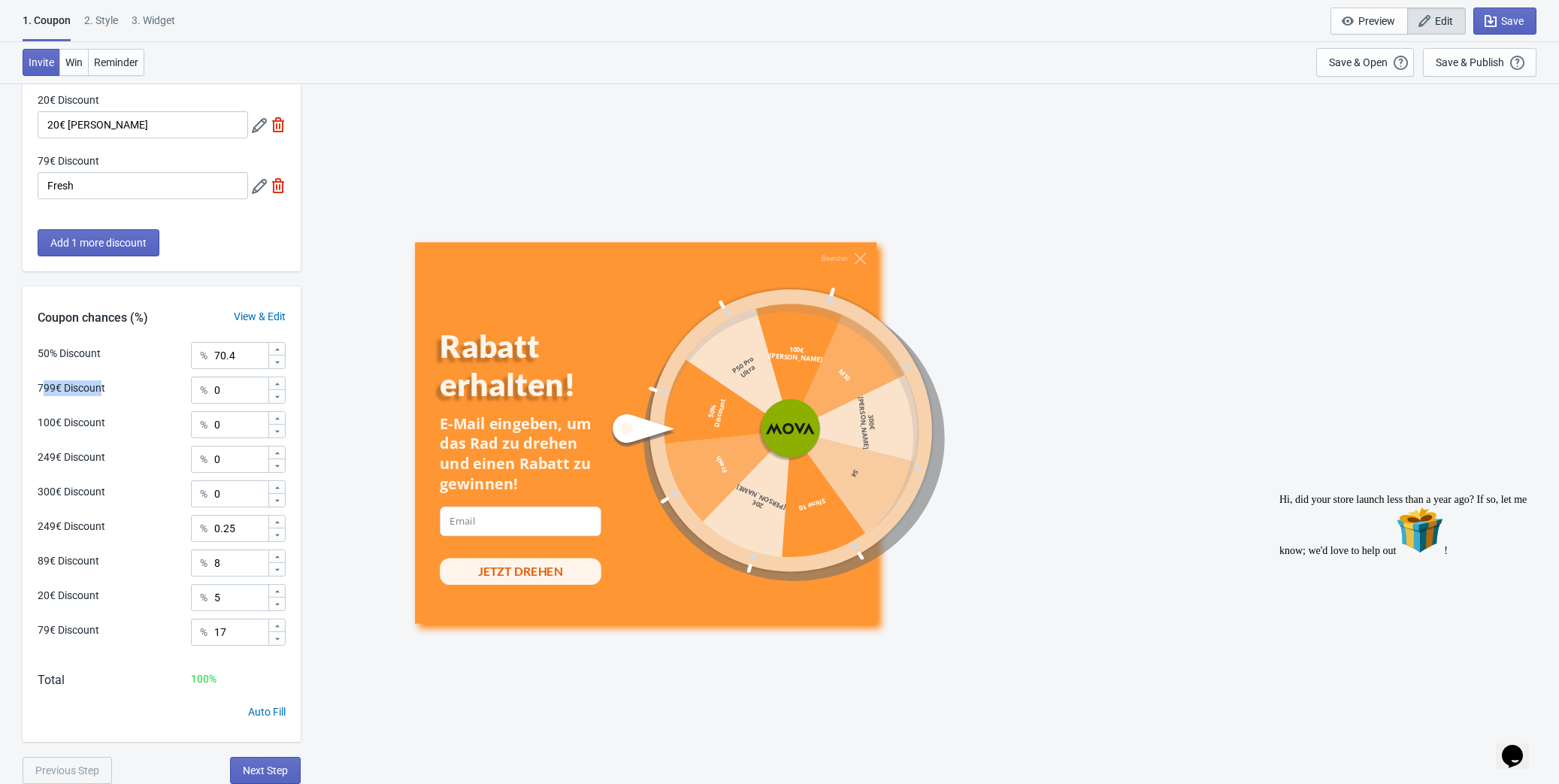
click at [102, 390] on div "799€ Discount" at bounding box center [71, 388] width 68 height 16
click at [239, 385] on input "0" at bounding box center [240, 390] width 54 height 27
click at [226, 423] on input "0" at bounding box center [240, 424] width 54 height 27
click at [231, 462] on input "0" at bounding box center [240, 459] width 54 height 27
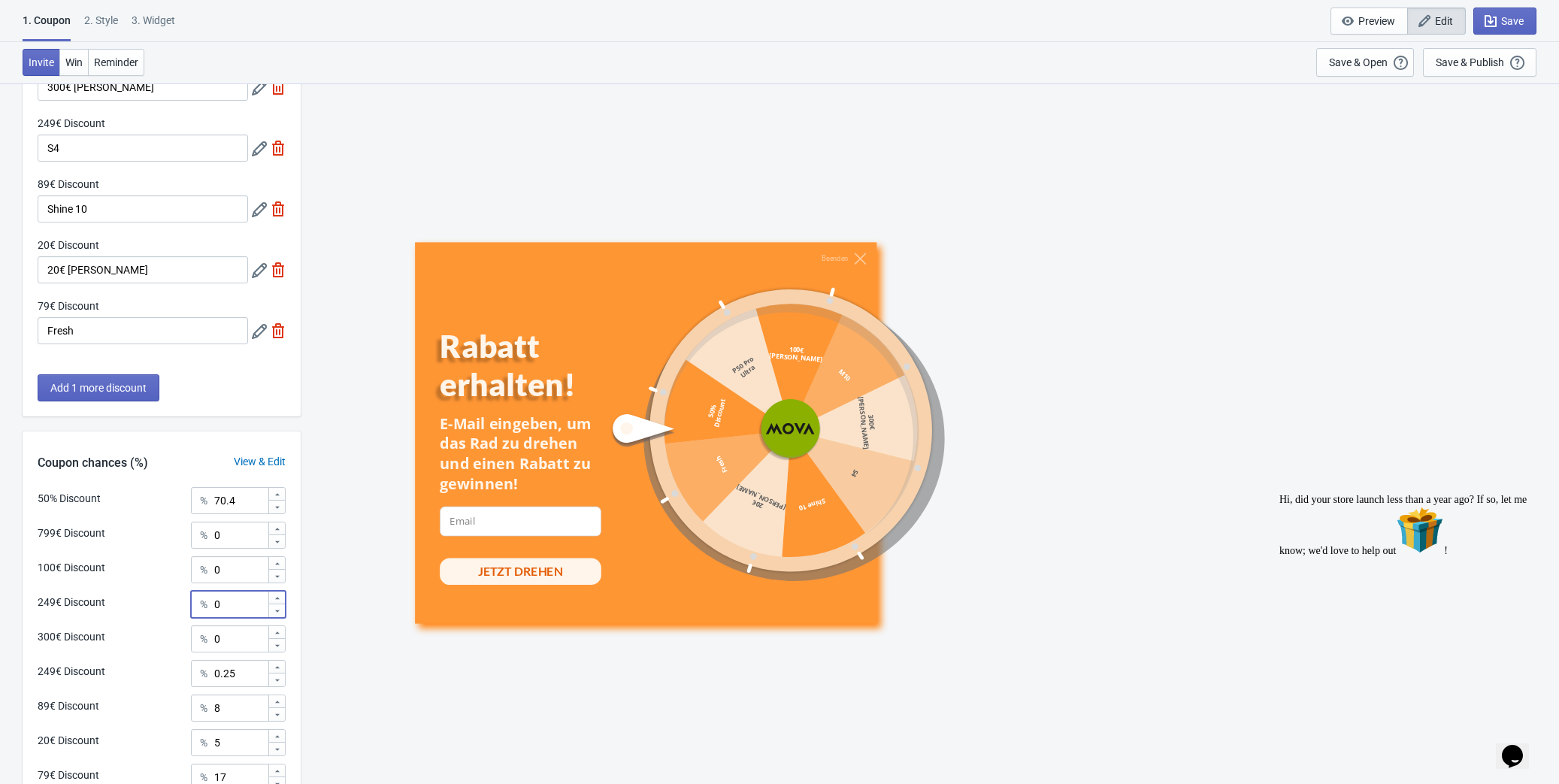
scroll to position [426, 0]
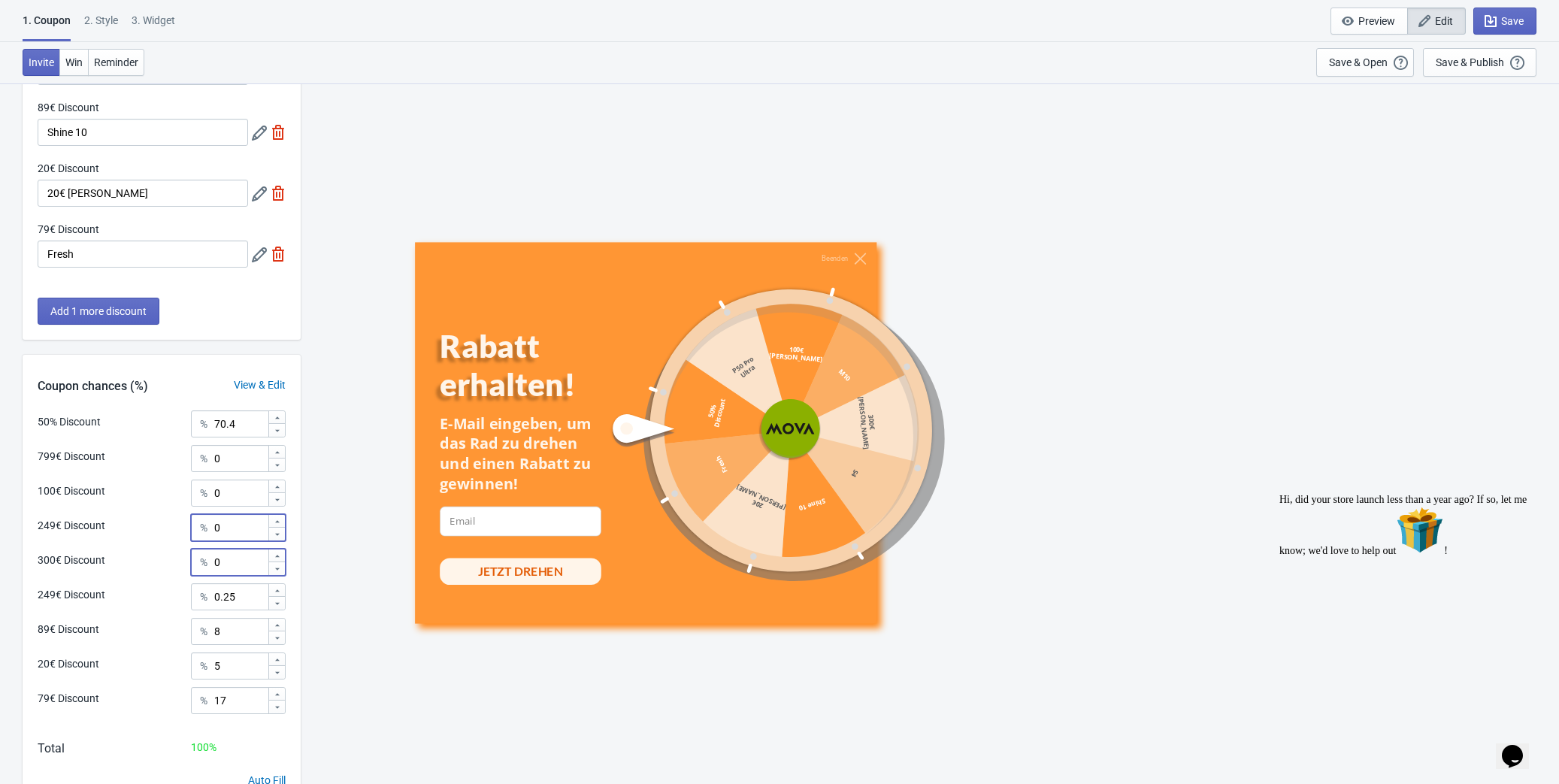
click at [234, 553] on input "0" at bounding box center [240, 562] width 54 height 27
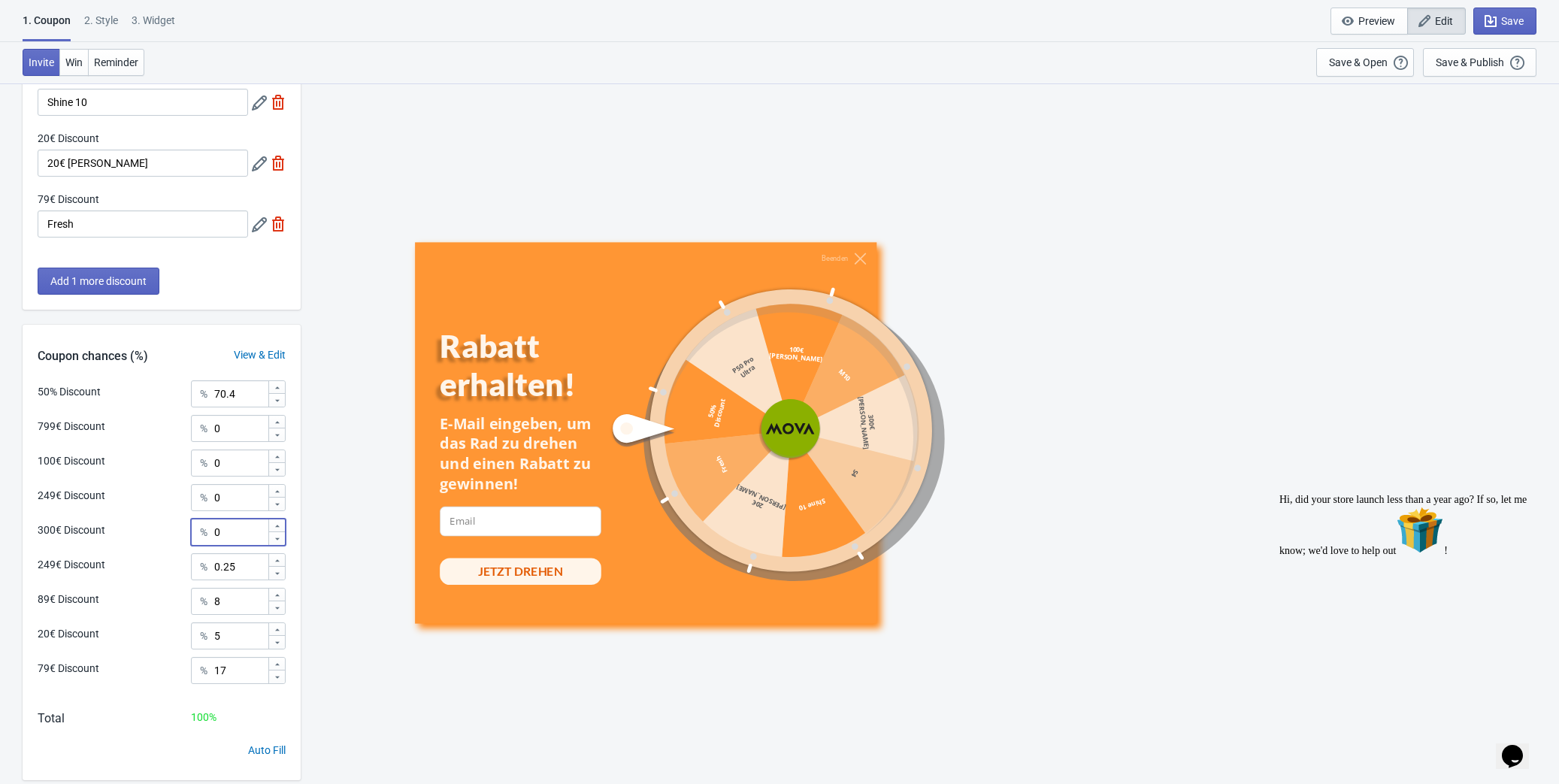
scroll to position [495, 0]
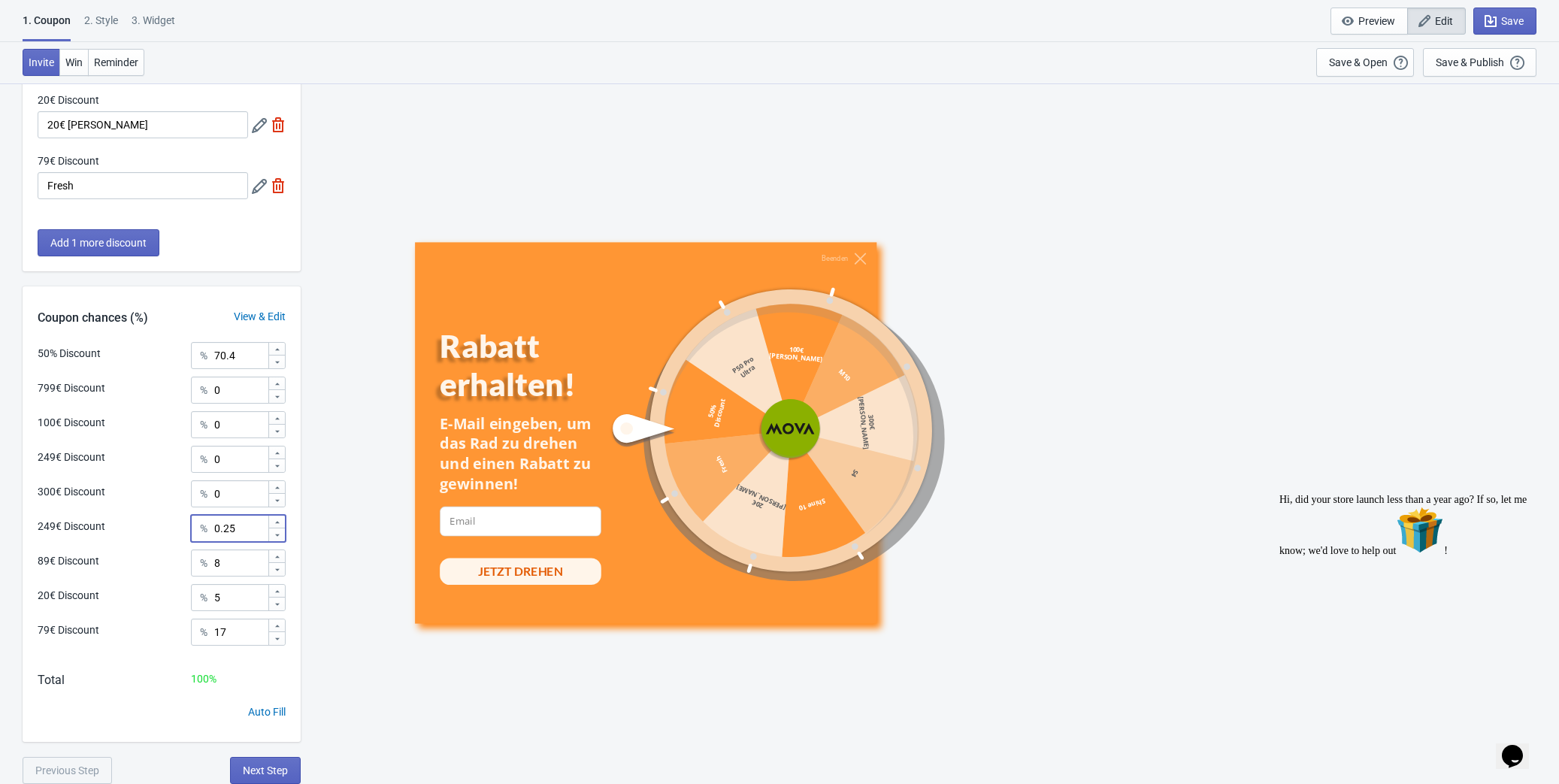
click at [240, 529] on input "0.25" at bounding box center [240, 528] width 54 height 27
click at [235, 565] on input "8" at bounding box center [240, 562] width 54 height 27
click at [228, 562] on input "8" at bounding box center [240, 562] width 54 height 27
click at [235, 634] on input "17" at bounding box center [240, 632] width 54 height 27
click at [233, 562] on input "8" at bounding box center [240, 562] width 54 height 27
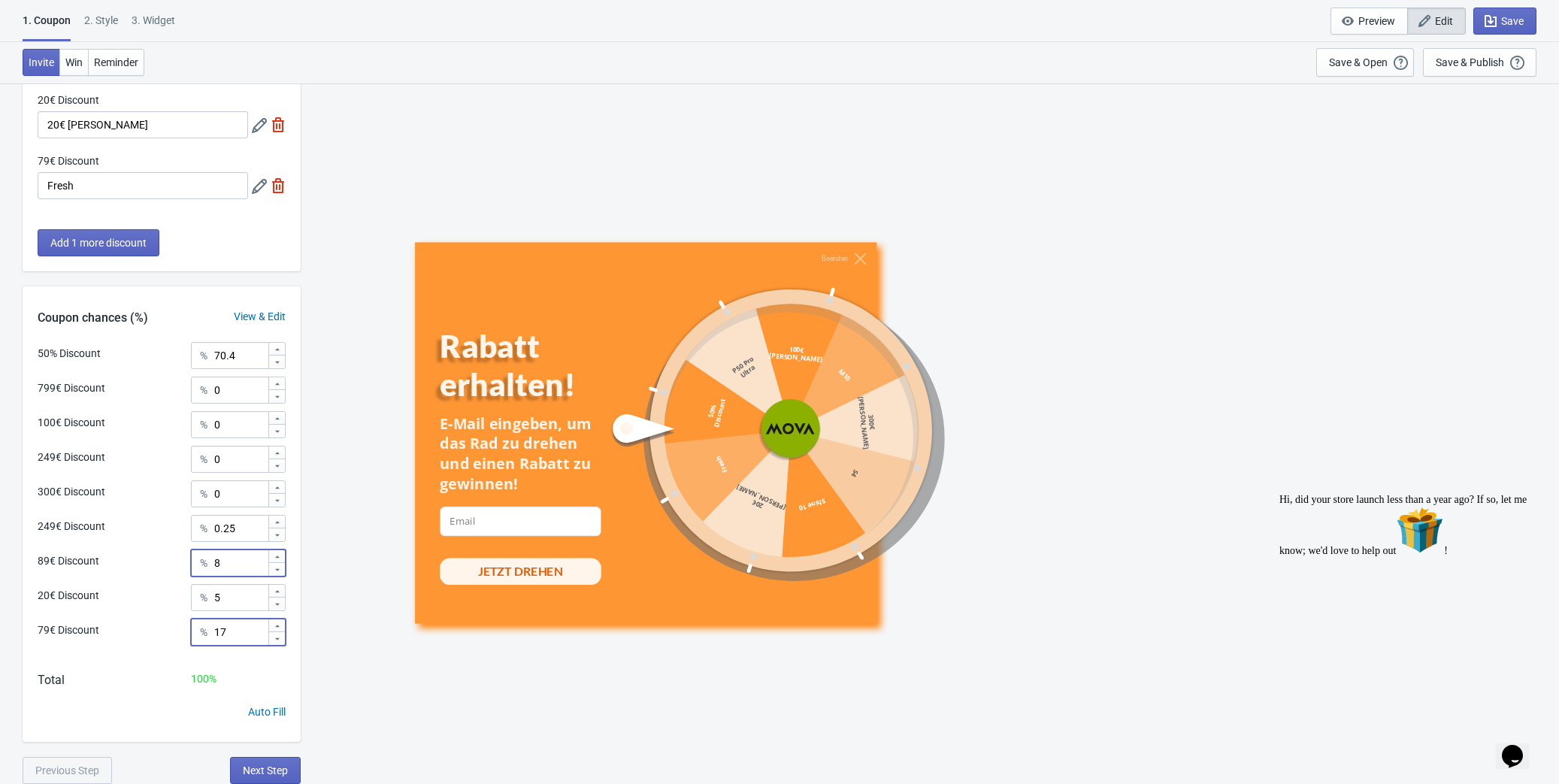
click at [233, 638] on input "17" at bounding box center [240, 632] width 54 height 27
click at [228, 554] on input "8" at bounding box center [240, 562] width 54 height 27
click at [227, 632] on input "17" at bounding box center [240, 632] width 54 height 27
click at [230, 559] on input "8" at bounding box center [240, 562] width 54 height 27
click at [234, 636] on input "17" at bounding box center [240, 632] width 54 height 27
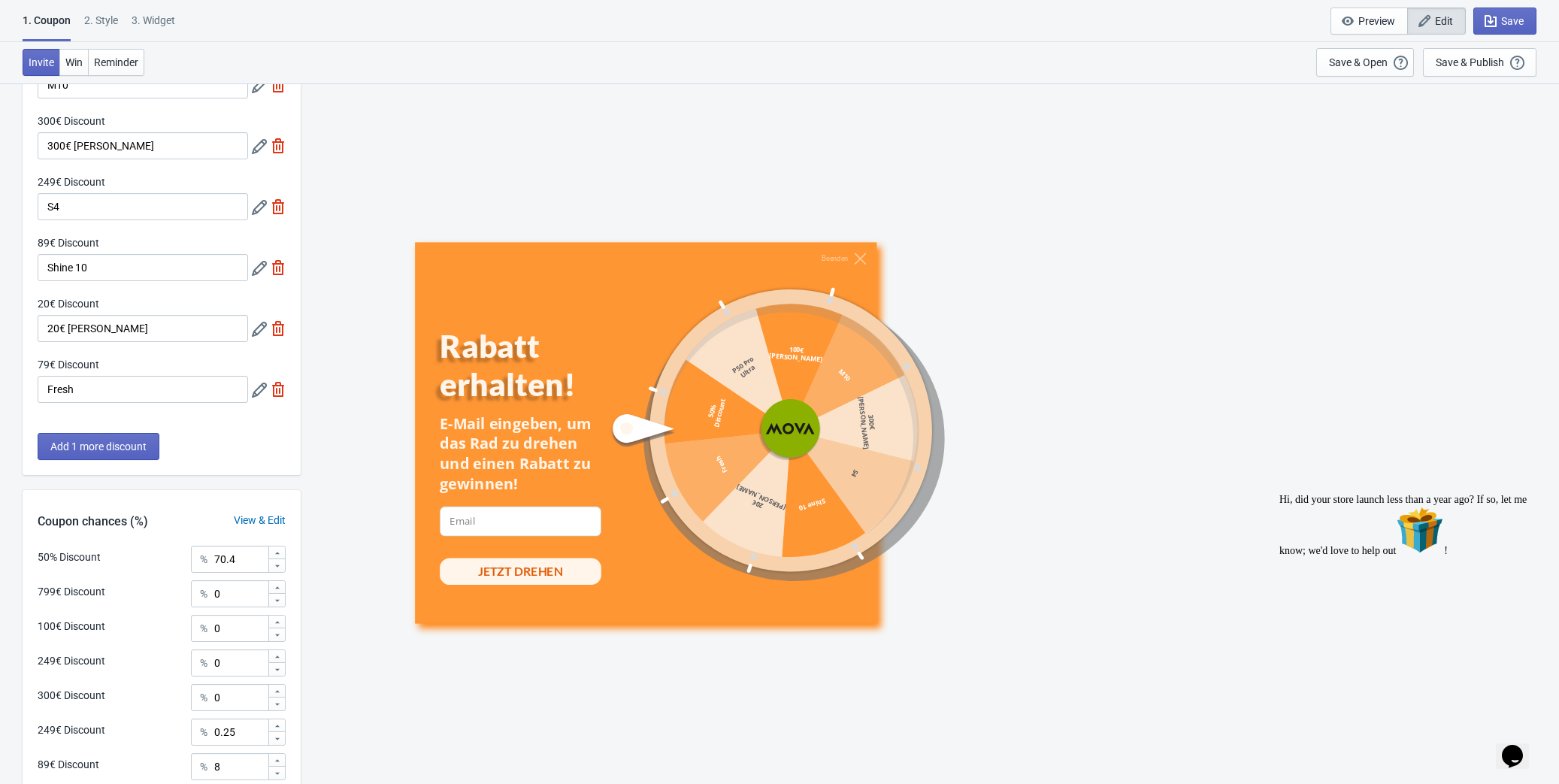
scroll to position [289, 0]
click at [256, 275] on icon at bounding box center [259, 270] width 15 height 15
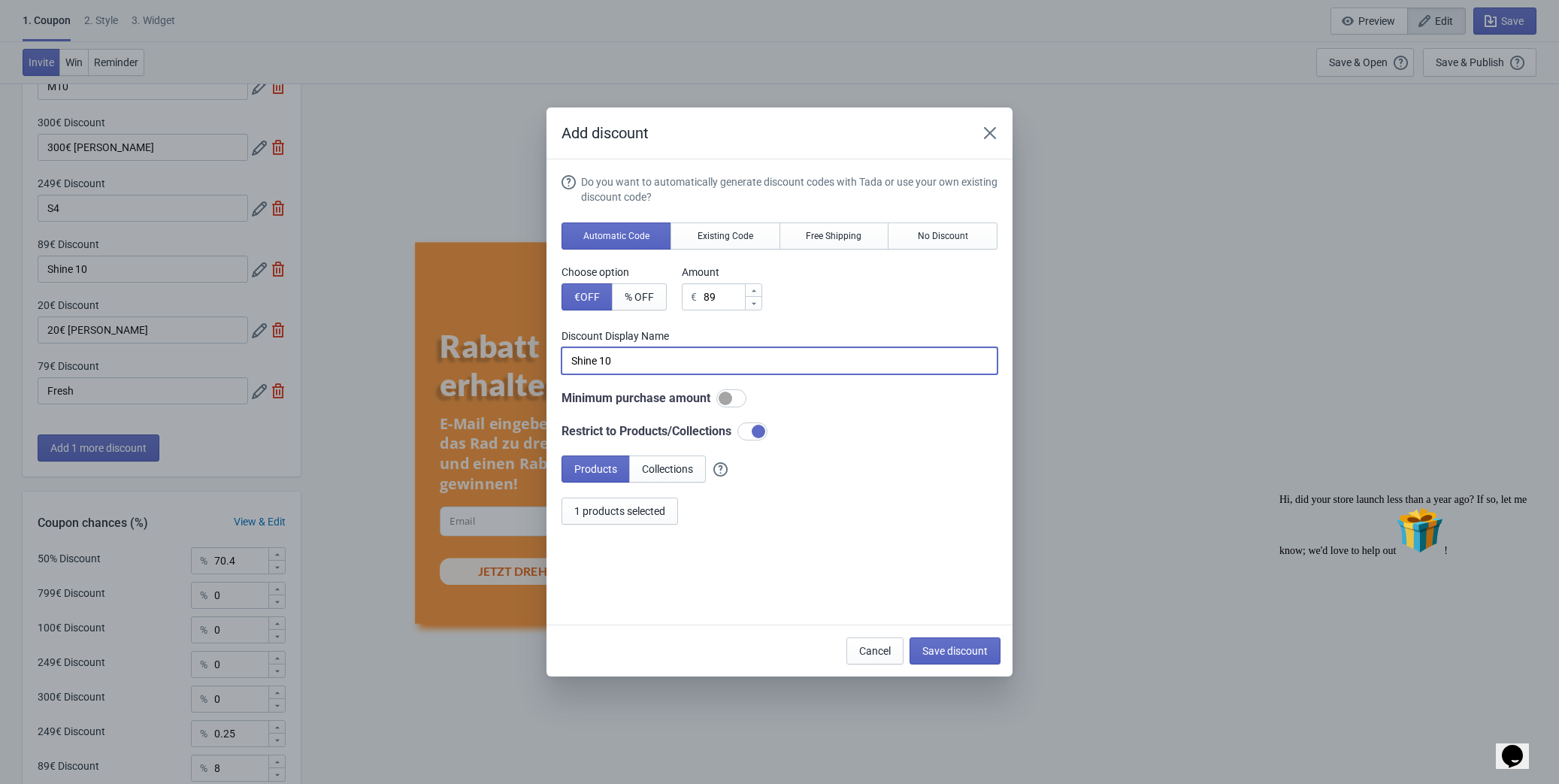
click at [625, 361] on input "Shine 10" at bounding box center [780, 361] width 436 height 27
click at [996, 132] on icon "Close" at bounding box center [990, 133] width 15 height 15
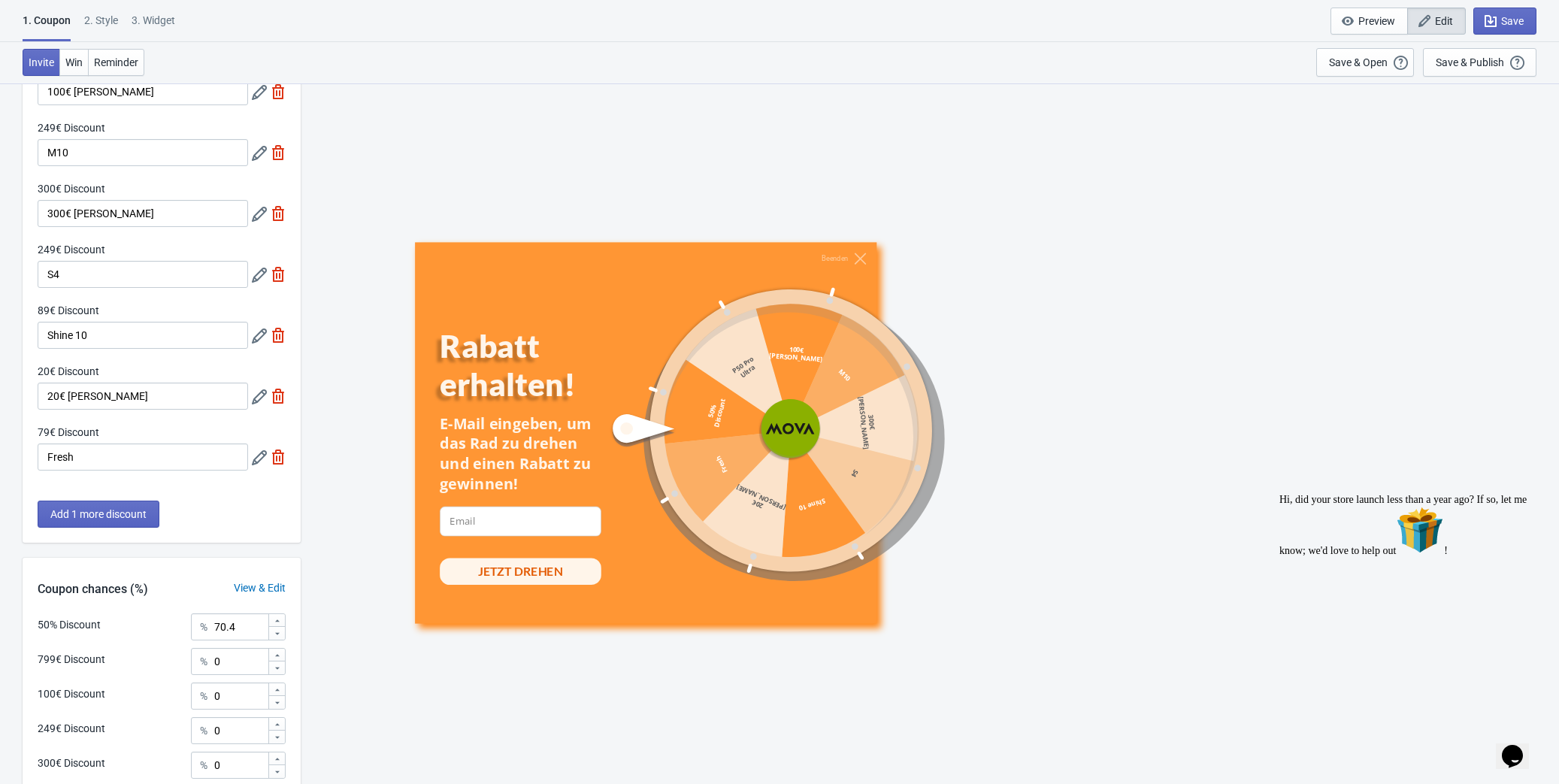
scroll to position [221, 0]
click at [259, 337] on icon at bounding box center [259, 338] width 15 height 15
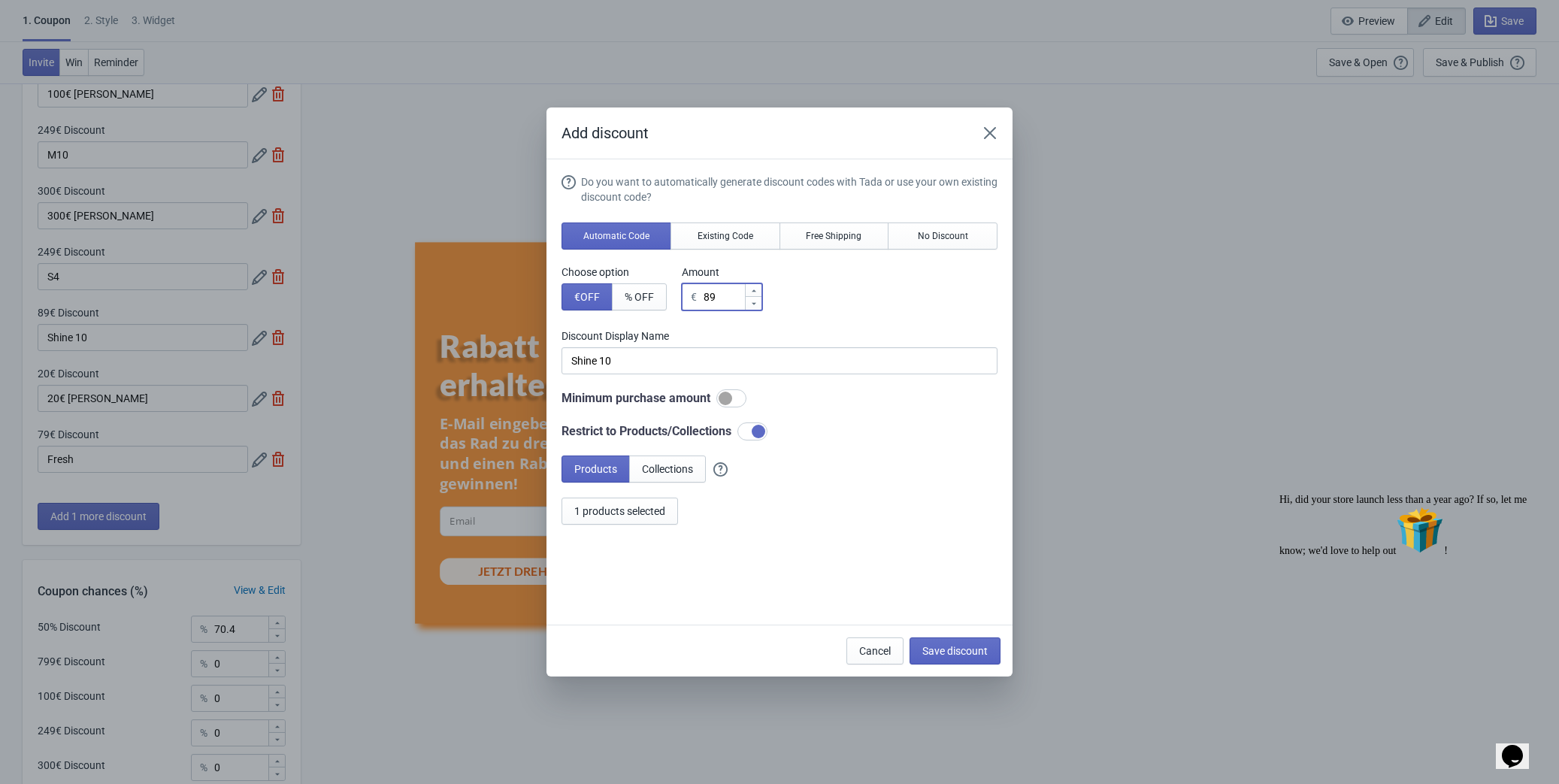
click at [725, 295] on input "89" at bounding box center [723, 297] width 41 height 27
click at [989, 138] on icon "Close" at bounding box center [990, 133] width 15 height 15
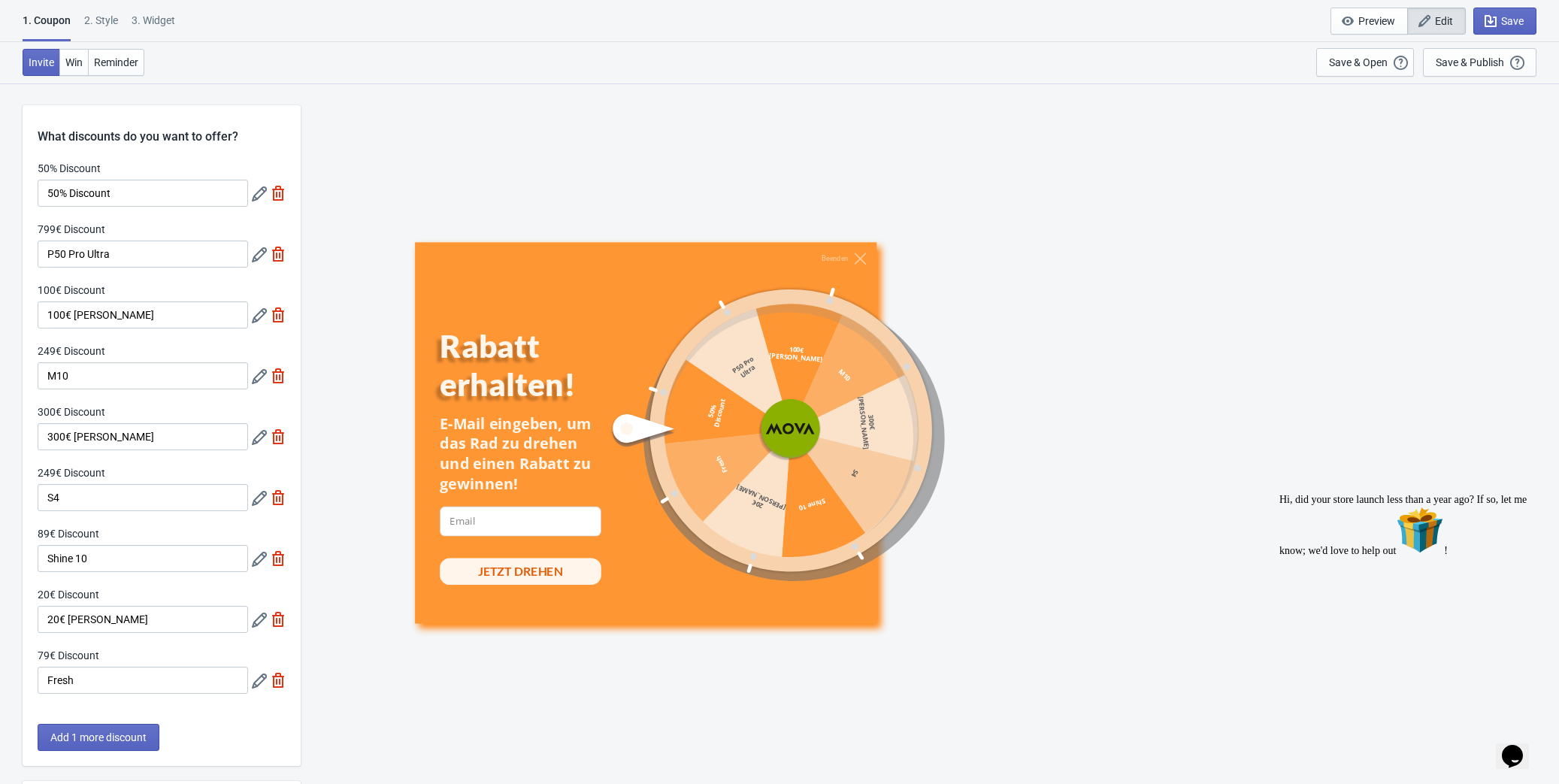
scroll to position [221, 0]
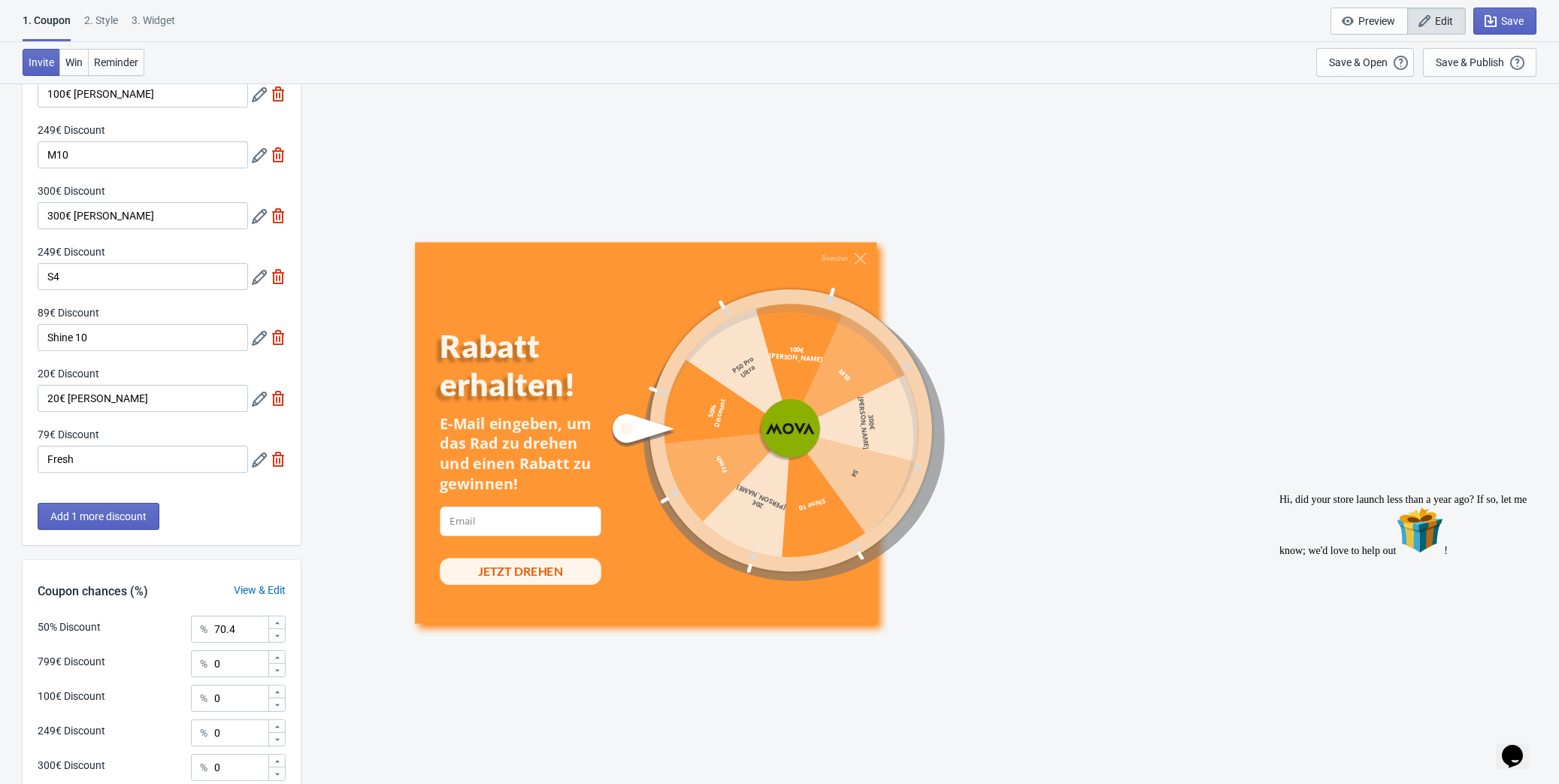
click at [255, 456] on icon at bounding box center [259, 460] width 15 height 15
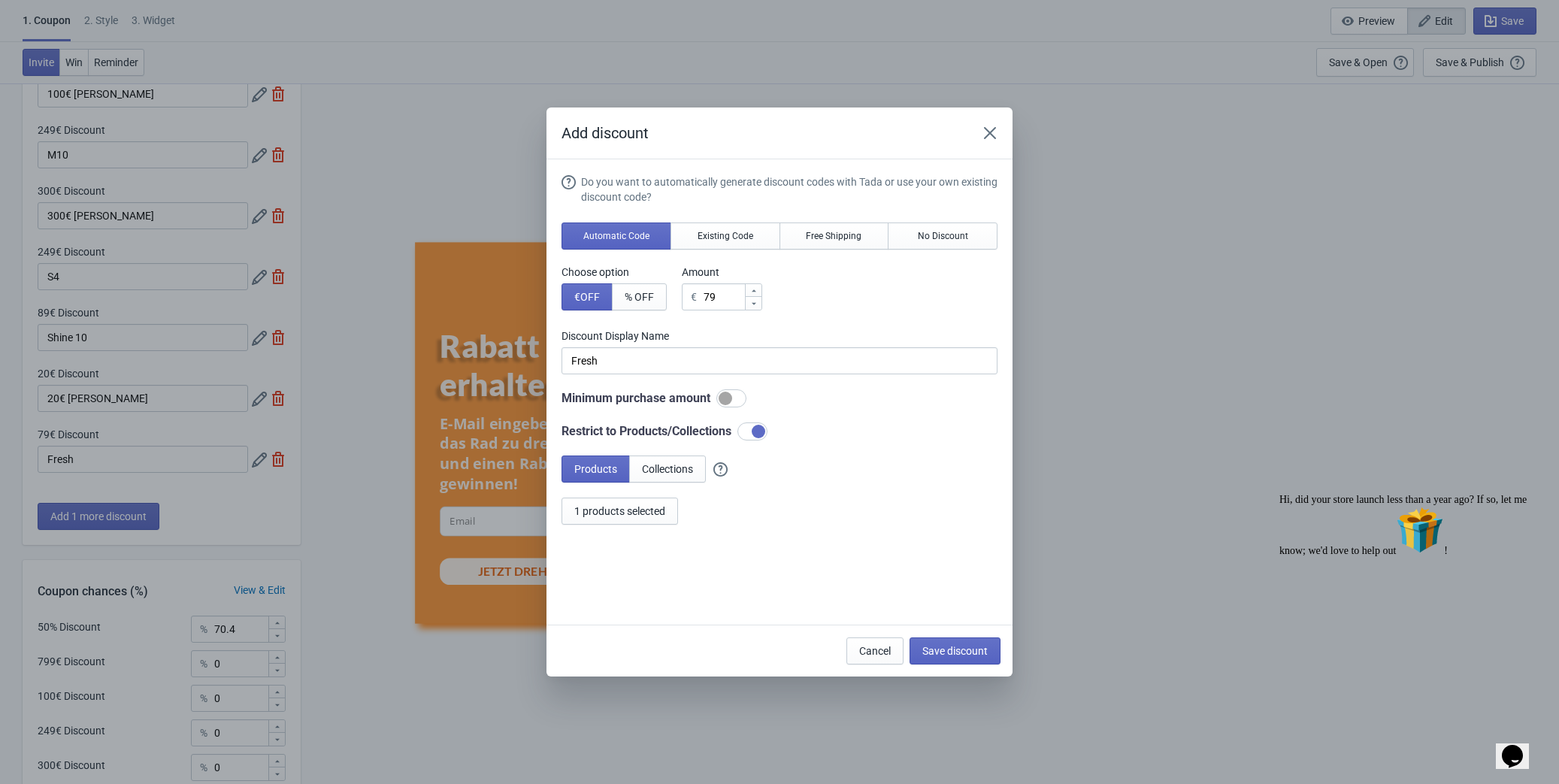
scroll to position [0, 0]
click at [989, 131] on icon "Close" at bounding box center [990, 133] width 12 height 12
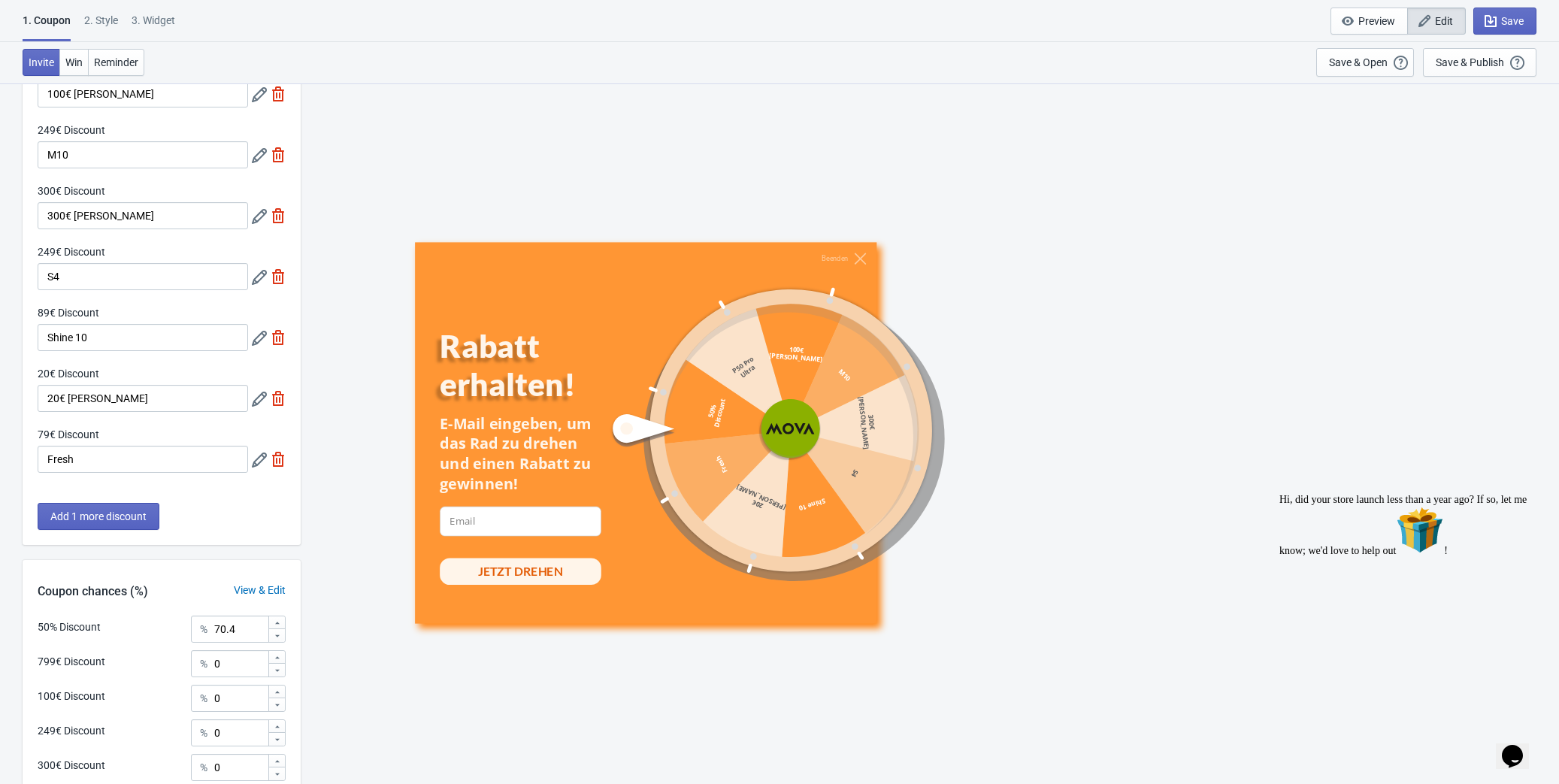
click at [254, 464] on icon at bounding box center [259, 460] width 15 height 15
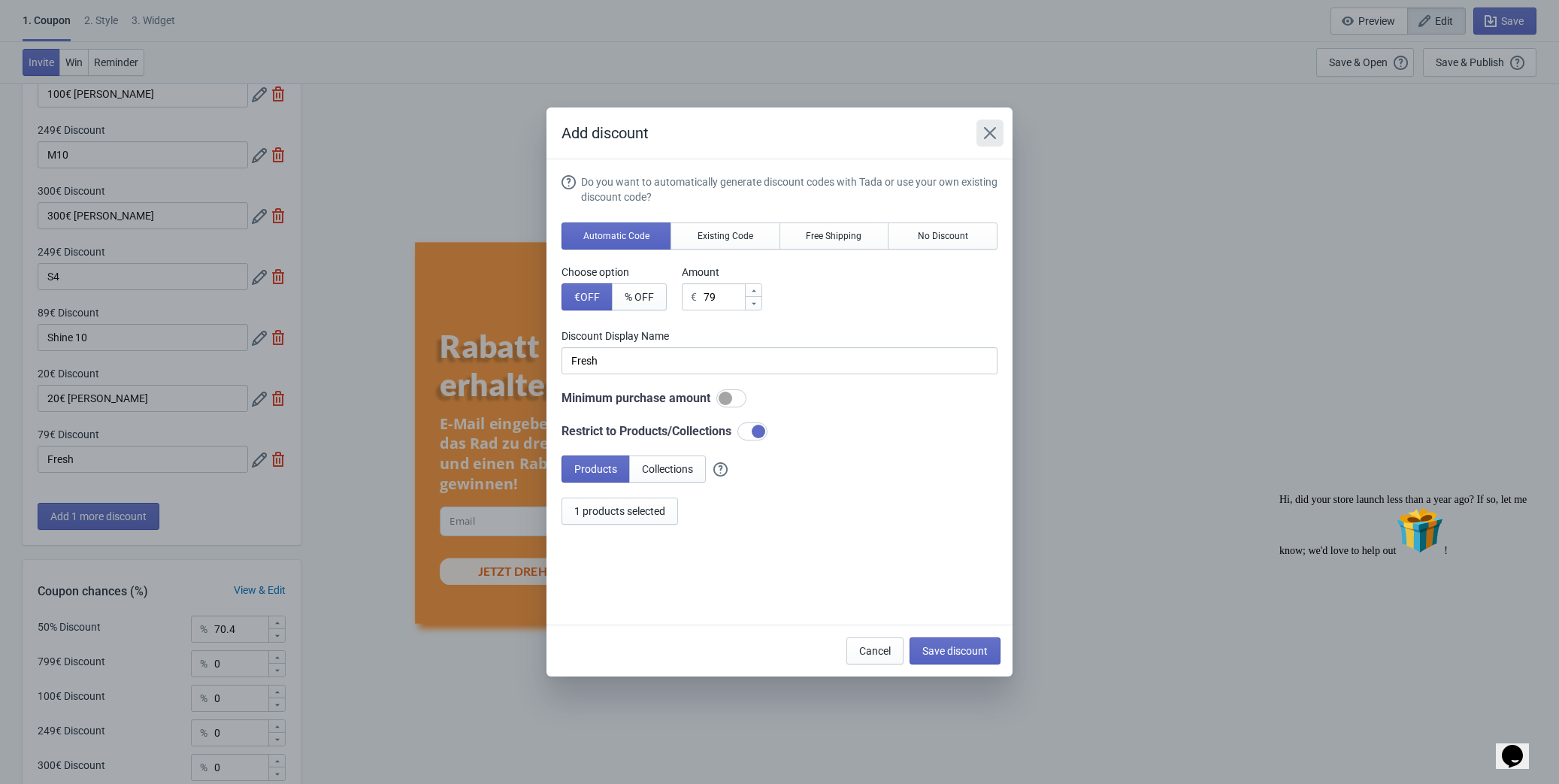
click at [992, 134] on icon "Close" at bounding box center [990, 133] width 15 height 15
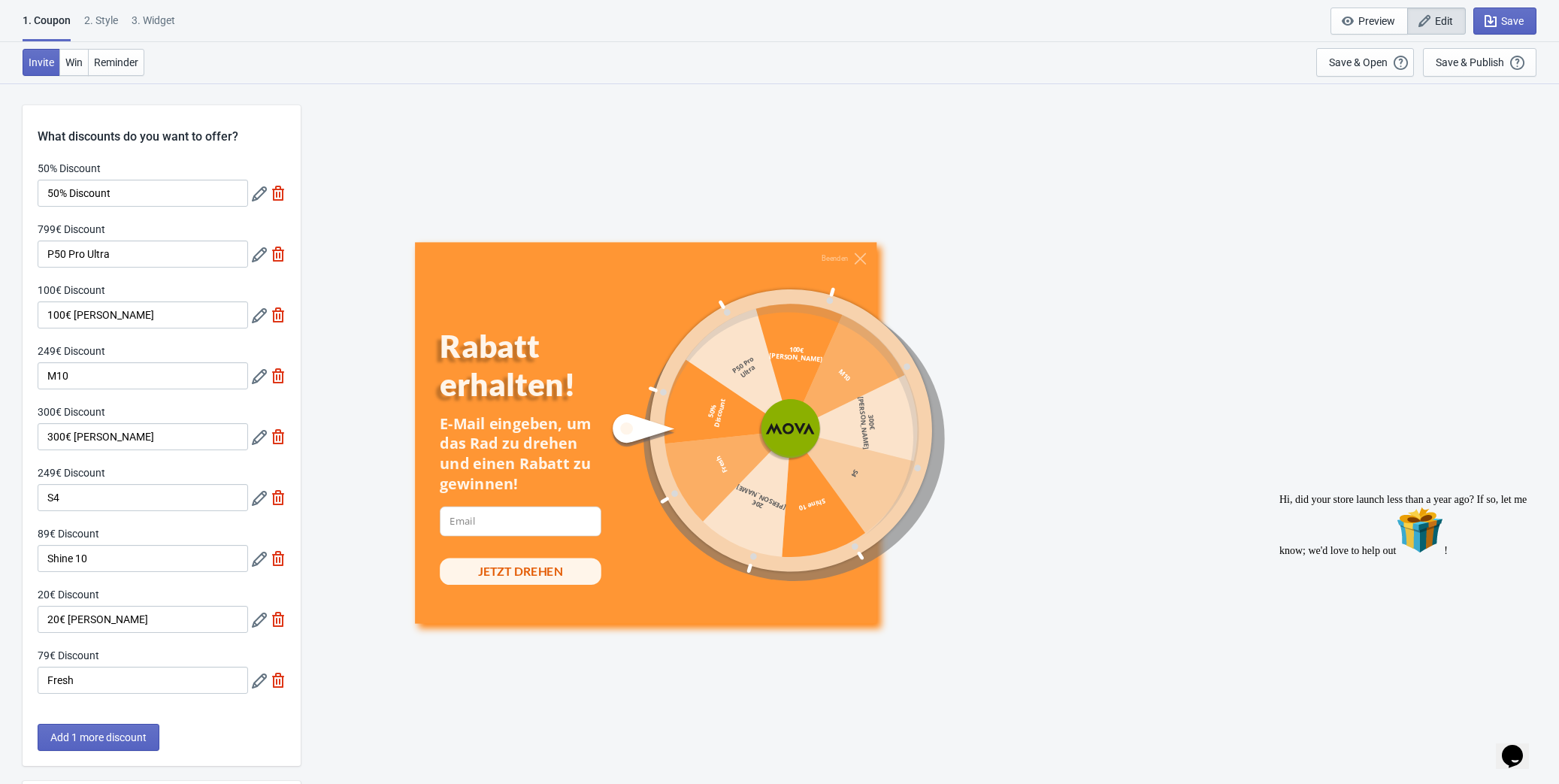
scroll to position [221, 0]
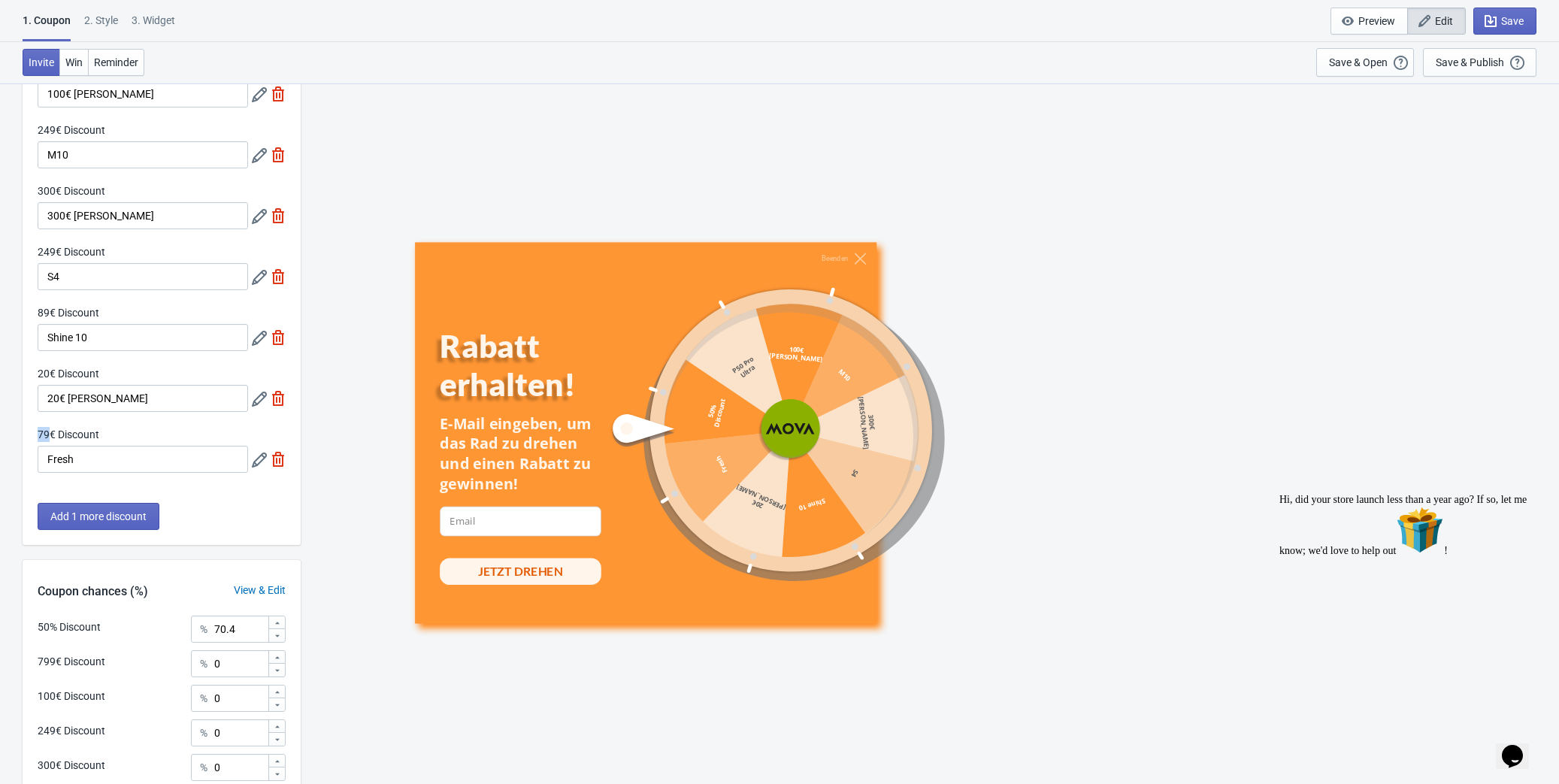
drag, startPoint x: 51, startPoint y: 433, endPoint x: 31, endPoint y: 433, distance: 20.0
click at [31, 433] on div "50% Discount 50% Discount 799€ Discount P50 Pro Ultra 100€ Discount 100€ Rabatt…" at bounding box center [161, 213] width 278 height 547
click at [76, 433] on label "79€ Discount" at bounding box center [68, 434] width 61 height 15
click at [76, 446] on input "Fresh" at bounding box center [142, 459] width 210 height 27
drag, startPoint x: 49, startPoint y: 433, endPoint x: 30, endPoint y: 433, distance: 19.0
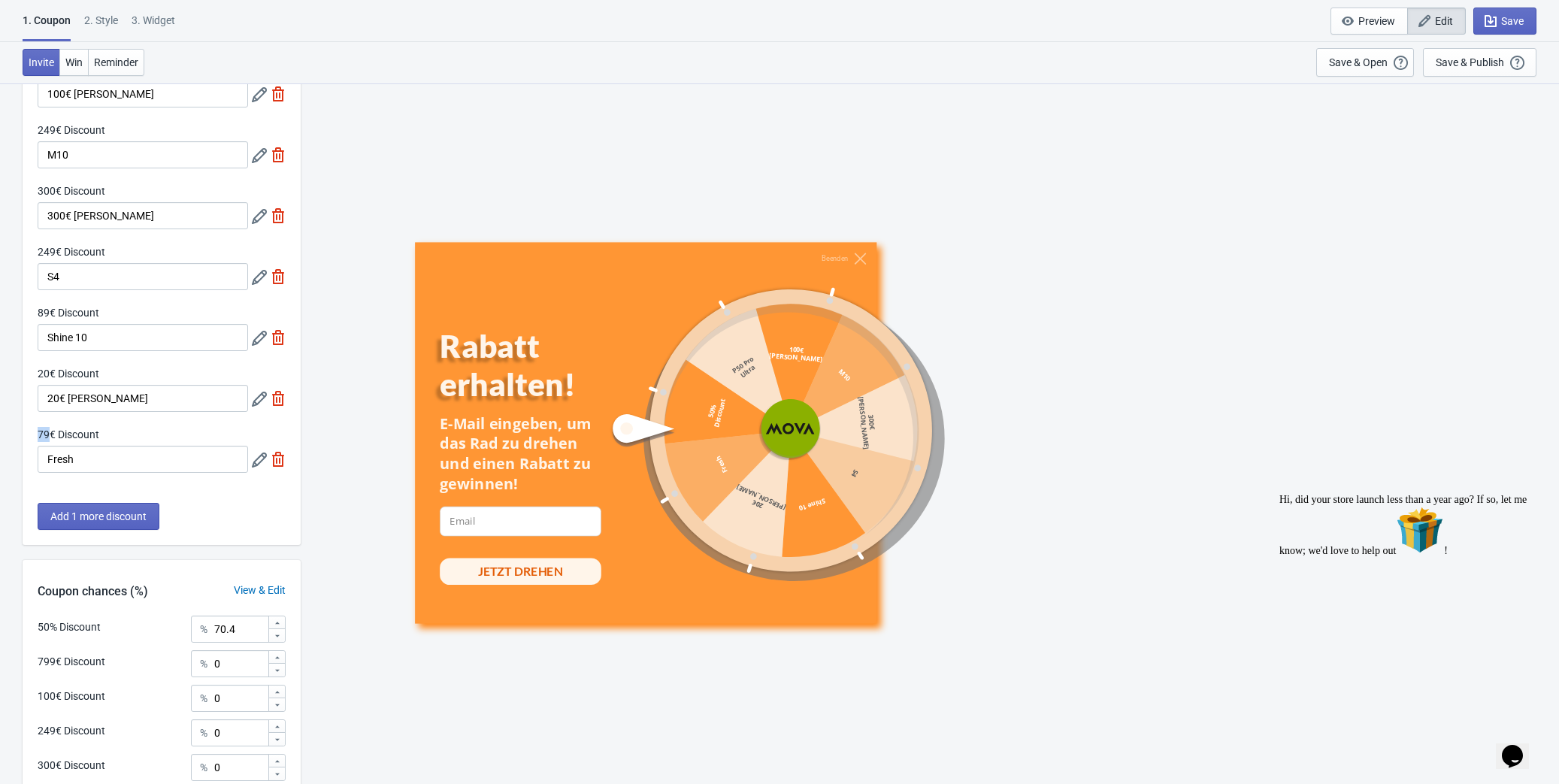
click at [30, 433] on div "50% Discount 50% Discount 799€ Discount P50 Pro Ultra 100€ Discount 100€ Rabatt…" at bounding box center [161, 213] width 278 height 547
click at [58, 431] on label "79€ Discount" at bounding box center [68, 434] width 61 height 15
click at [58, 446] on input "Fresh" at bounding box center [142, 459] width 210 height 27
drag, startPoint x: 51, startPoint y: 432, endPoint x: 34, endPoint y: 432, distance: 17.0
click at [34, 432] on div "50% Discount 50% Discount 799€ Discount P50 Pro Ultra 100€ Discount 100€ Rabatt…" at bounding box center [161, 213] width 278 height 547
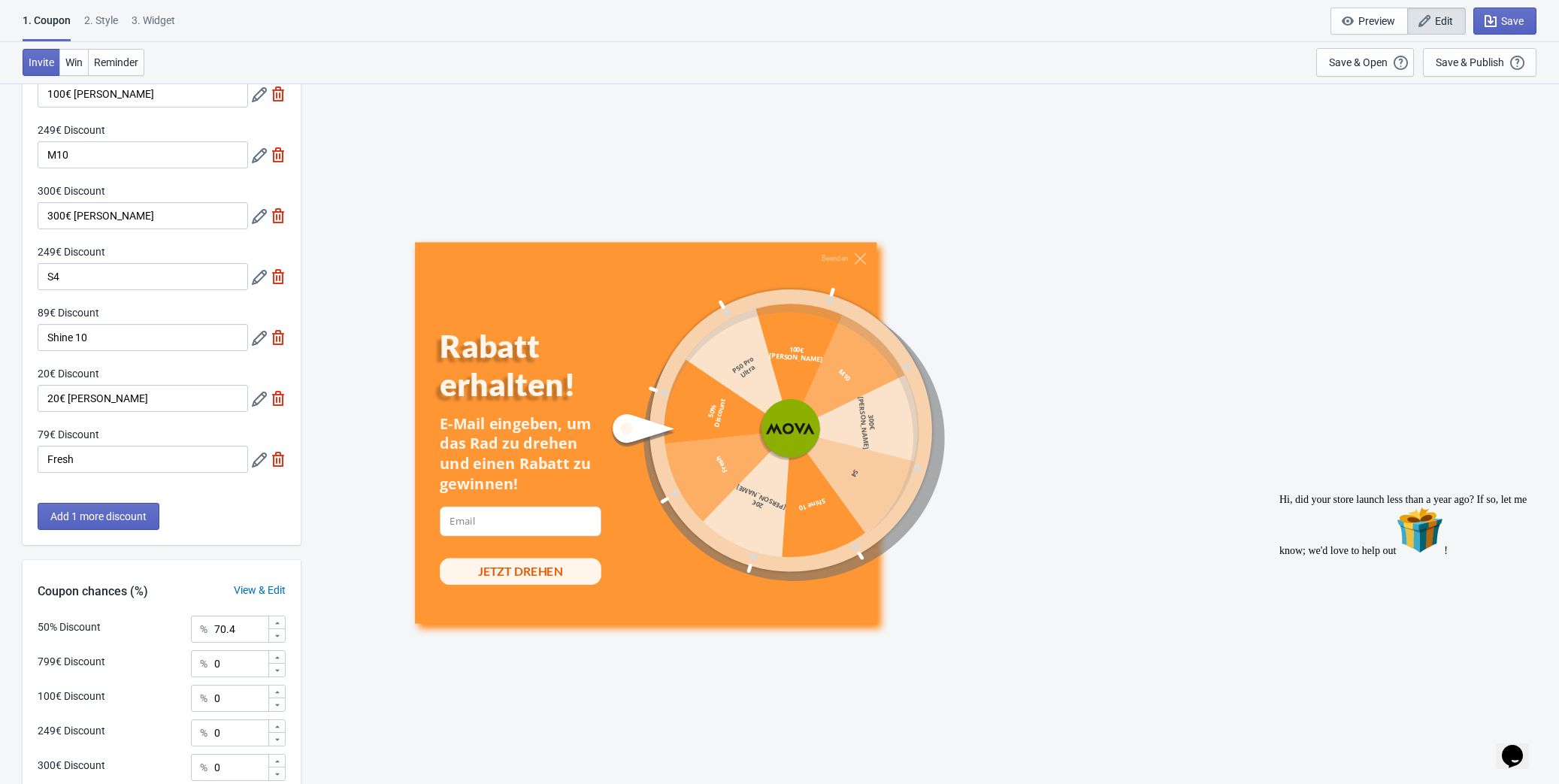
click at [57, 431] on label "79€ Discount" at bounding box center [68, 434] width 61 height 15
click at [57, 446] on input "Fresh" at bounding box center [142, 459] width 210 height 27
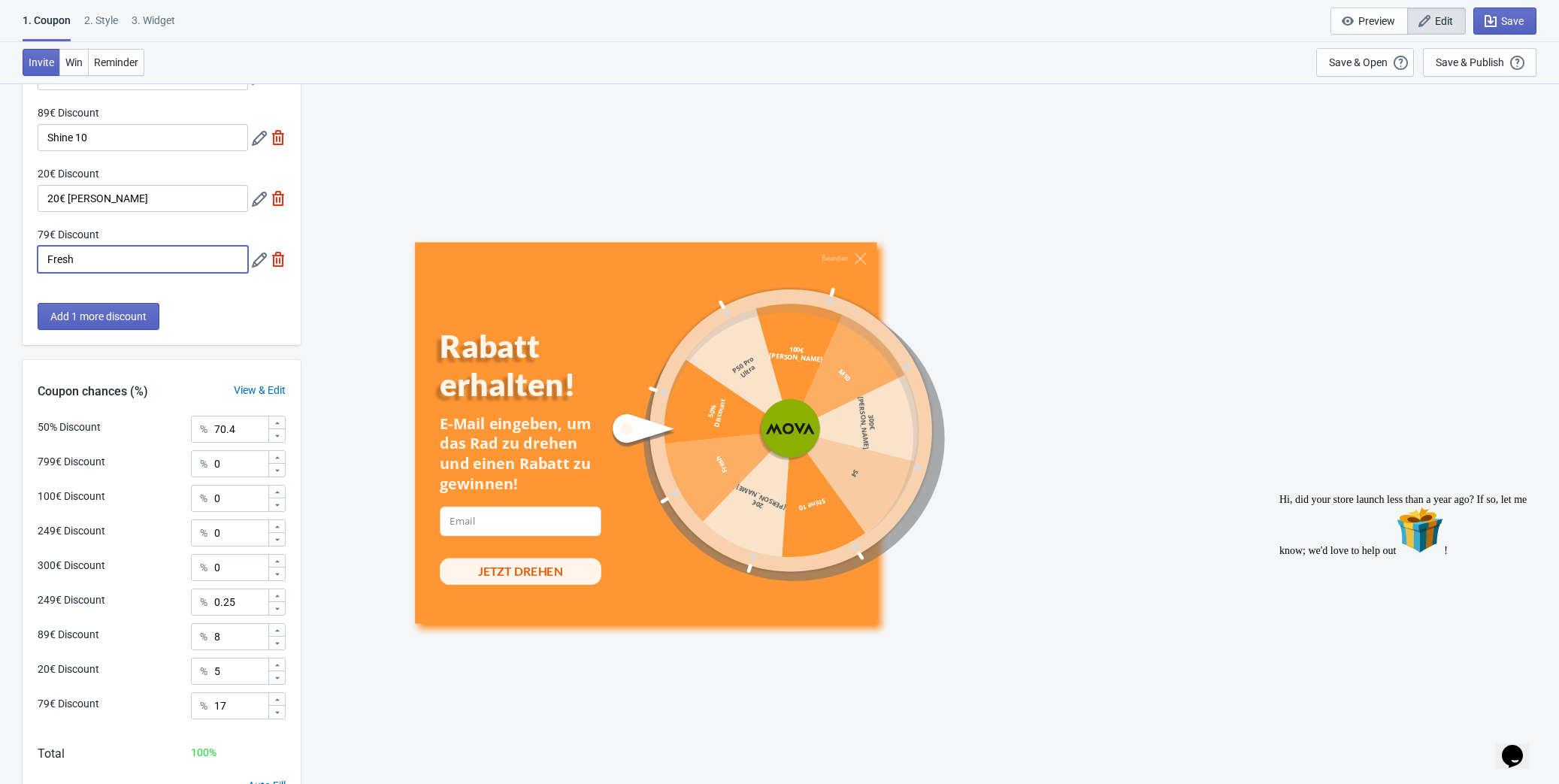
scroll to position [495, 0]
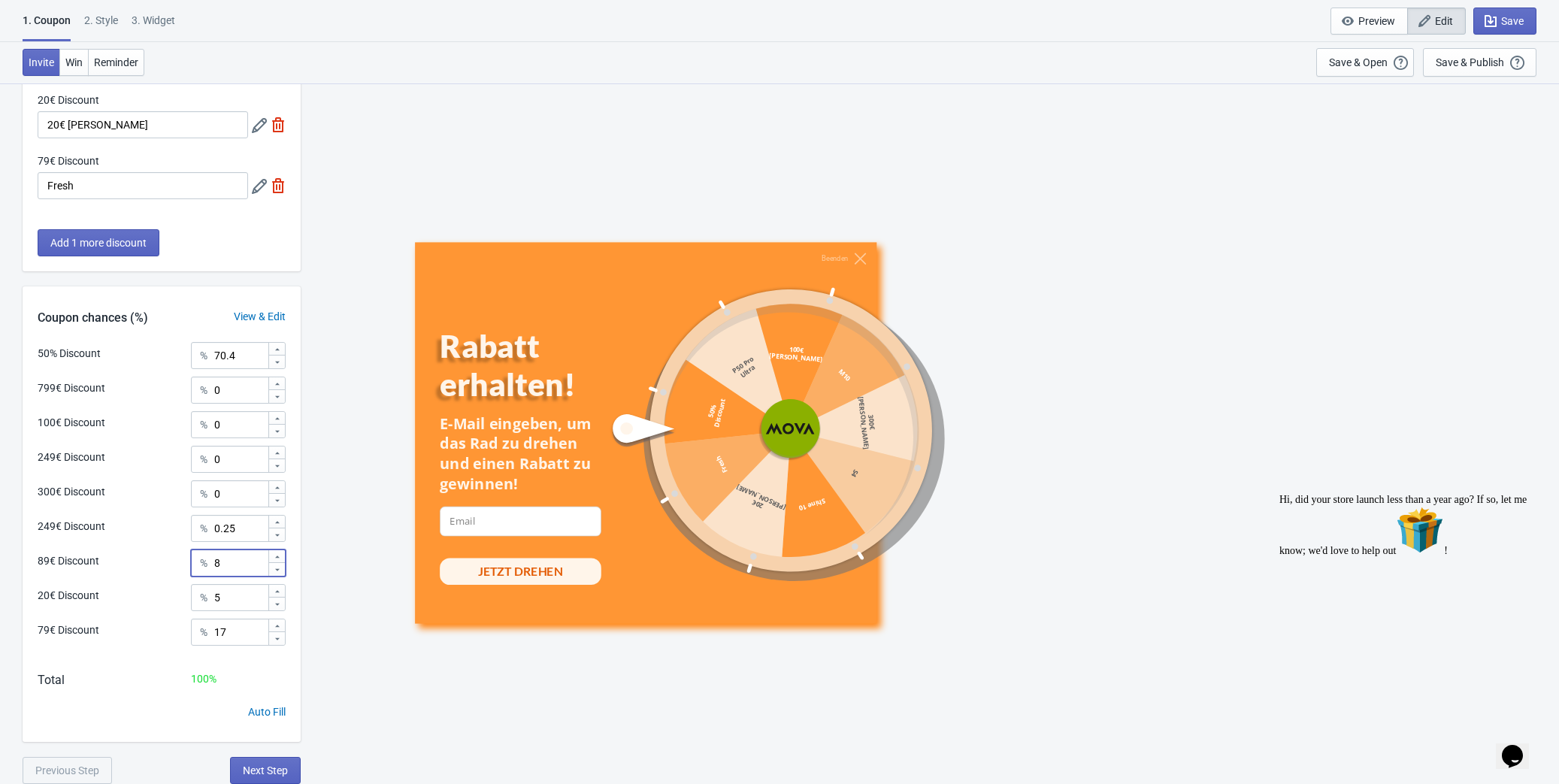
click at [237, 564] on input "8" at bounding box center [240, 562] width 54 height 27
click at [241, 524] on input "0.25" at bounding box center [240, 528] width 54 height 27
click at [237, 606] on input "5" at bounding box center [240, 597] width 54 height 27
click at [241, 566] on input "8" at bounding box center [240, 562] width 54 height 27
click at [244, 632] on input "17" at bounding box center [240, 632] width 54 height 27
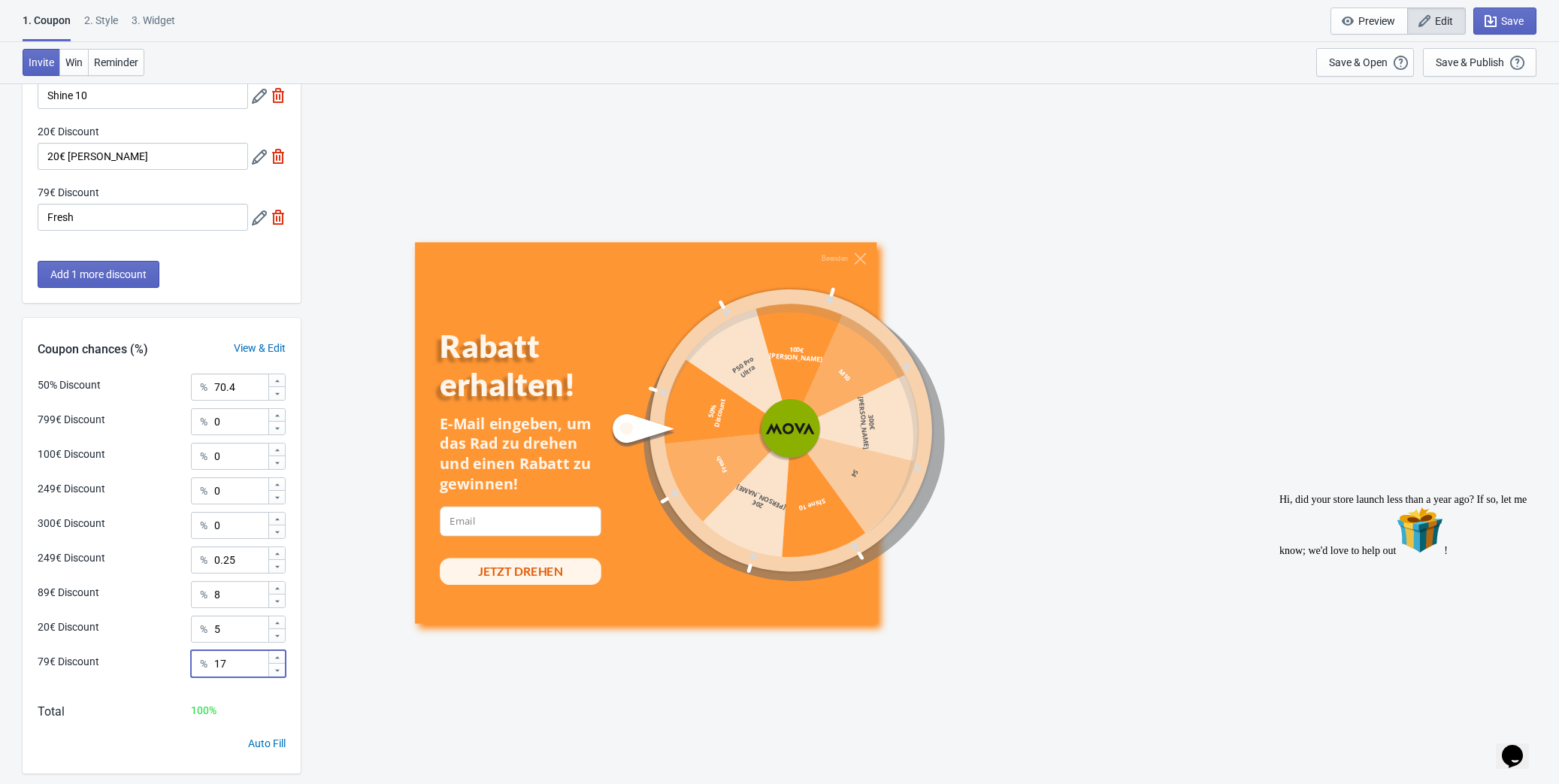
scroll to position [478, 0]
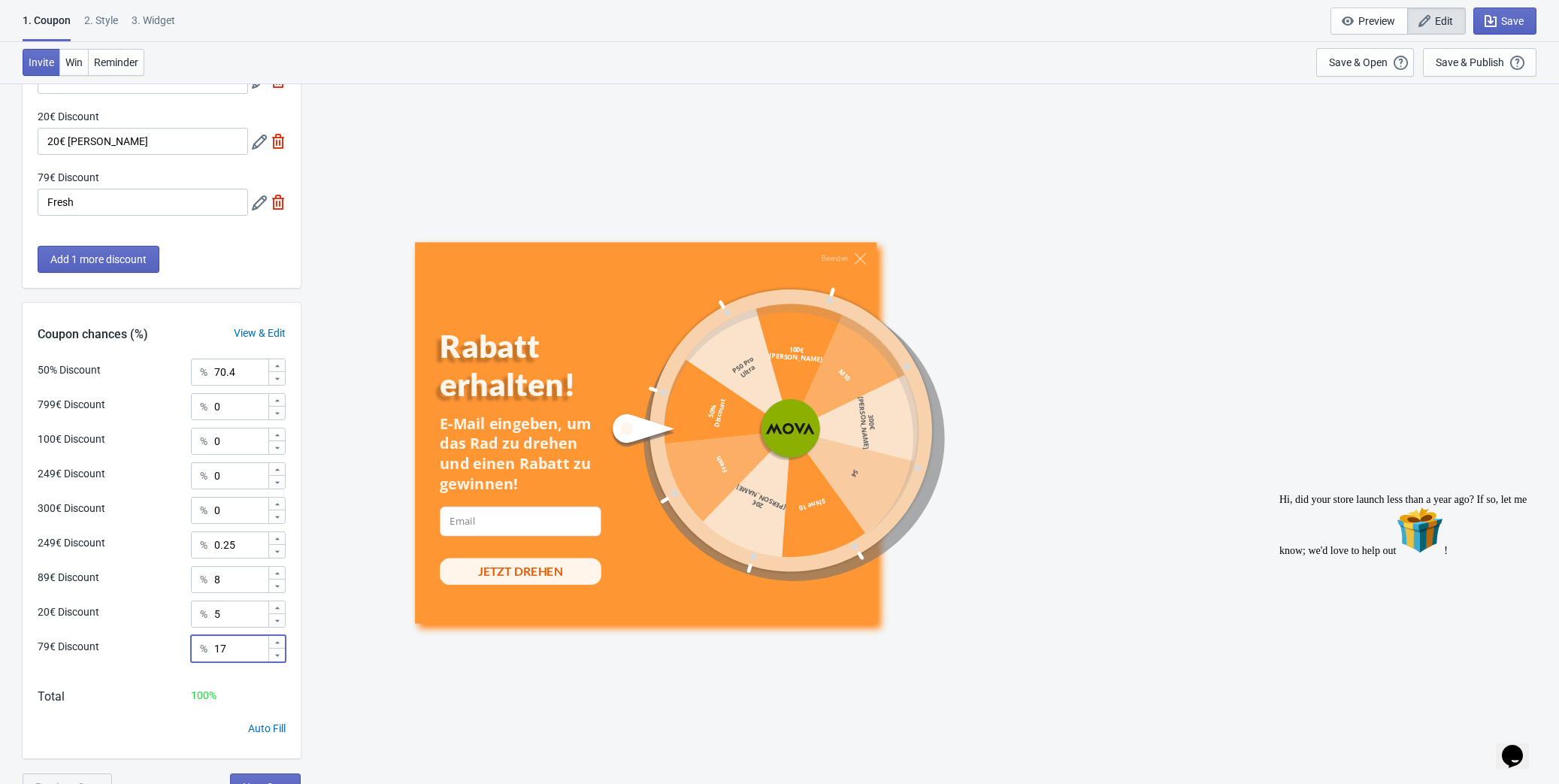
drag, startPoint x: 227, startPoint y: 649, endPoint x: 208, endPoint y: 649, distance: 19.0
click at [208, 649] on div "% 17" at bounding box center [238, 648] width 94 height 27
click at [242, 645] on input "17" at bounding box center [240, 648] width 54 height 27
drag, startPoint x: 242, startPoint y: 645, endPoint x: 212, endPoint y: 647, distance: 30.1
click at [212, 647] on div "% 17" at bounding box center [238, 648] width 94 height 27
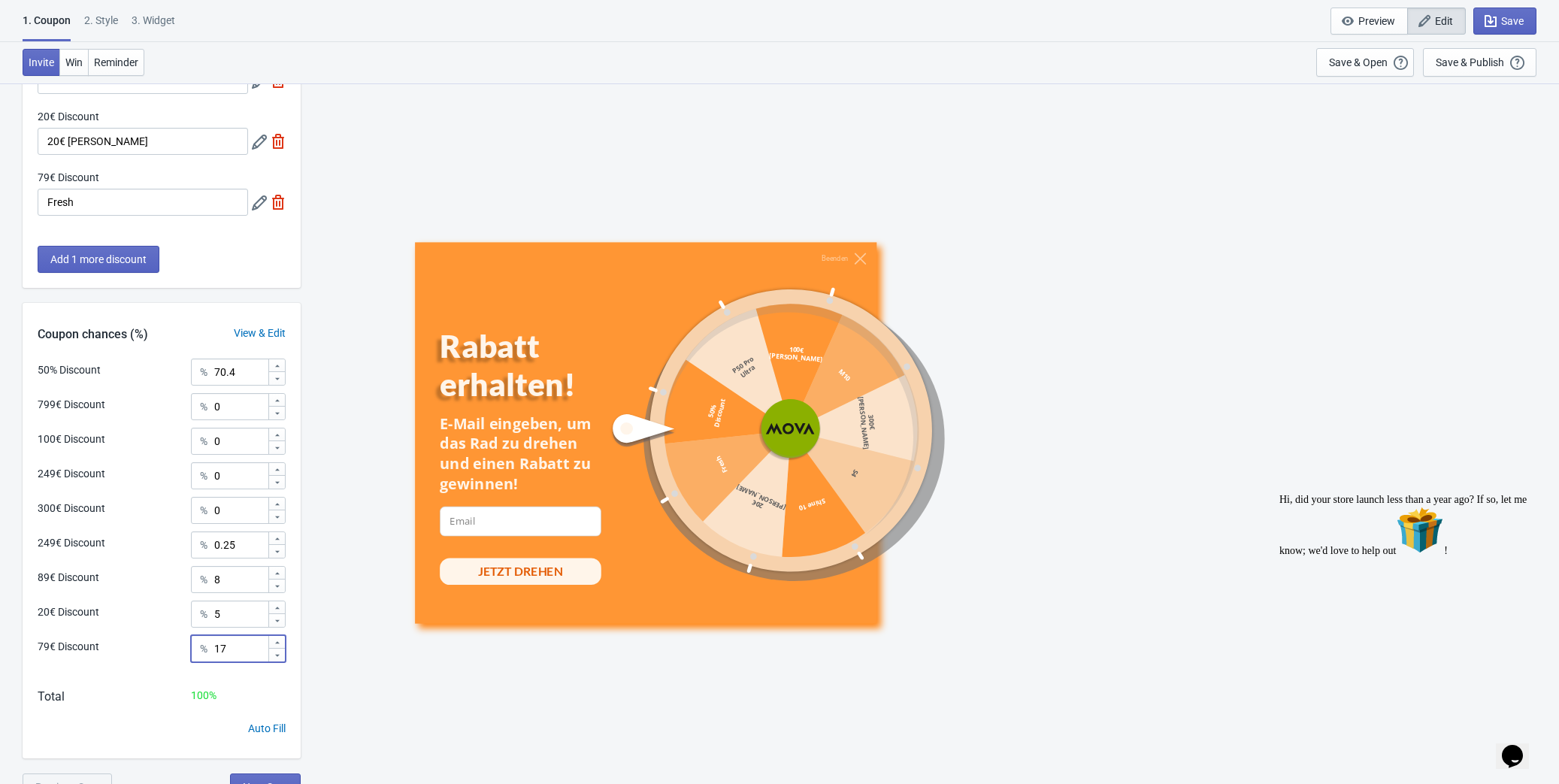
click at [236, 646] on input "17" at bounding box center [240, 648] width 54 height 27
drag, startPoint x: 236, startPoint y: 646, endPoint x: 204, endPoint y: 651, distance: 32.4
click at [204, 651] on div "% 17" at bounding box center [238, 648] width 94 height 27
click at [228, 572] on input "8" at bounding box center [240, 579] width 54 height 27
drag, startPoint x: 226, startPoint y: 580, endPoint x: 209, endPoint y: 581, distance: 17.0
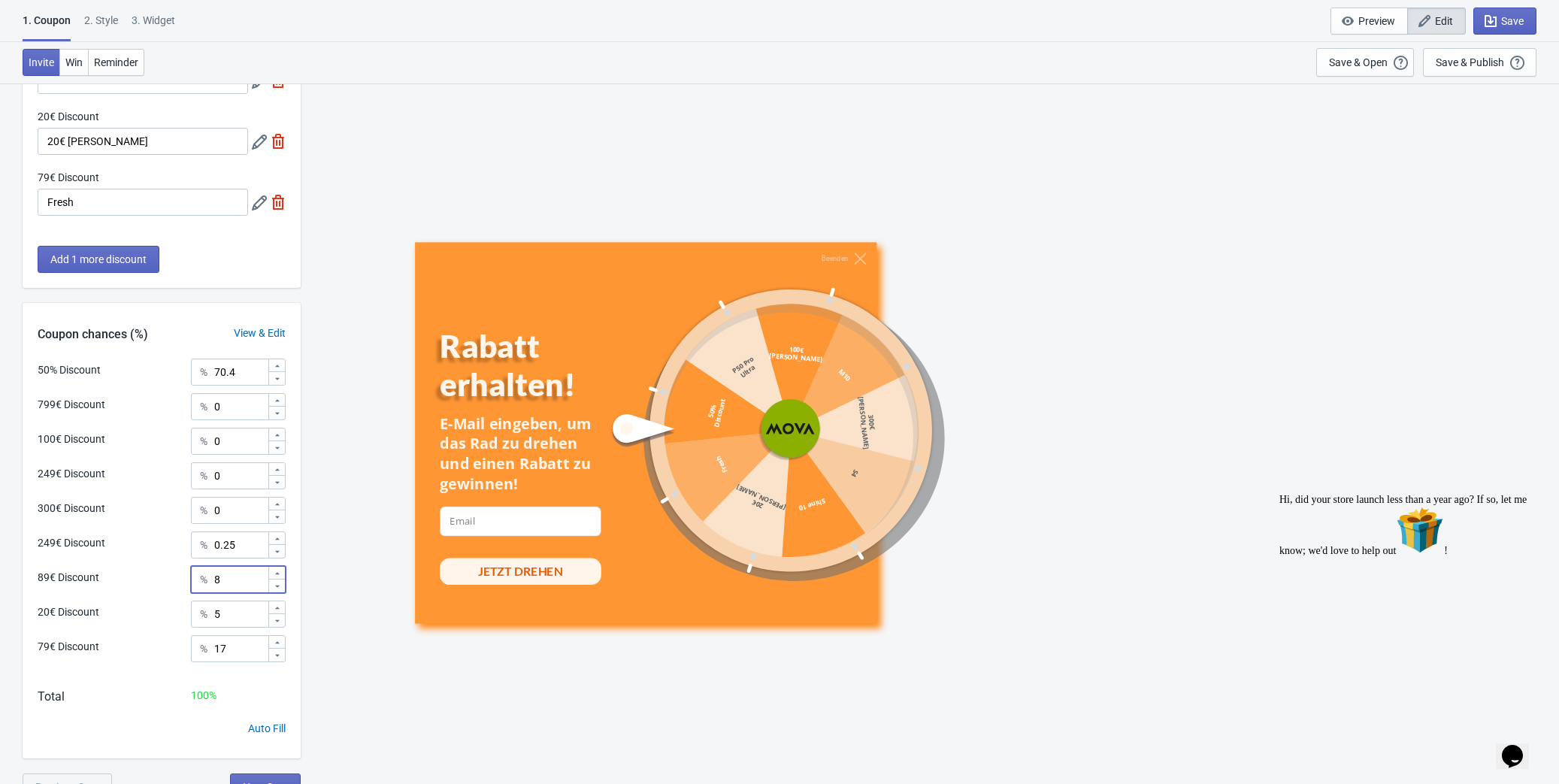
click at [209, 581] on div "% 8" at bounding box center [238, 579] width 94 height 27
type input "1"
drag, startPoint x: 220, startPoint y: 615, endPoint x: 210, endPoint y: 616, distance: 10.0
click at [210, 616] on div "% 5" at bounding box center [238, 614] width 94 height 27
type input "1"
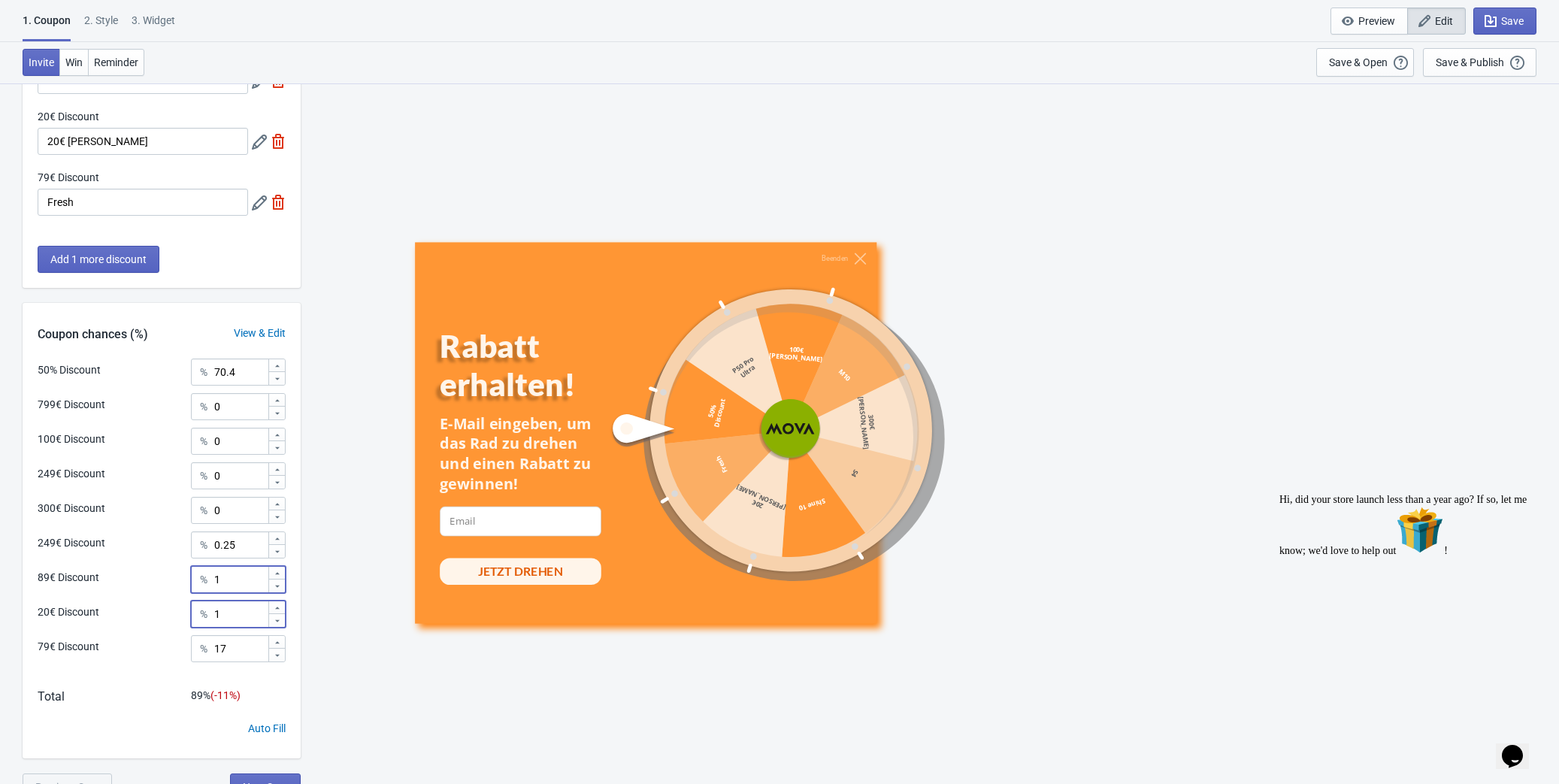
drag, startPoint x: 223, startPoint y: 579, endPoint x: 209, endPoint y: 577, distance: 14.1
click at [223, 579] on input "1" at bounding box center [240, 579] width 54 height 27
type input "0.4"
click at [238, 644] on input "17" at bounding box center [240, 648] width 54 height 27
type input "1"
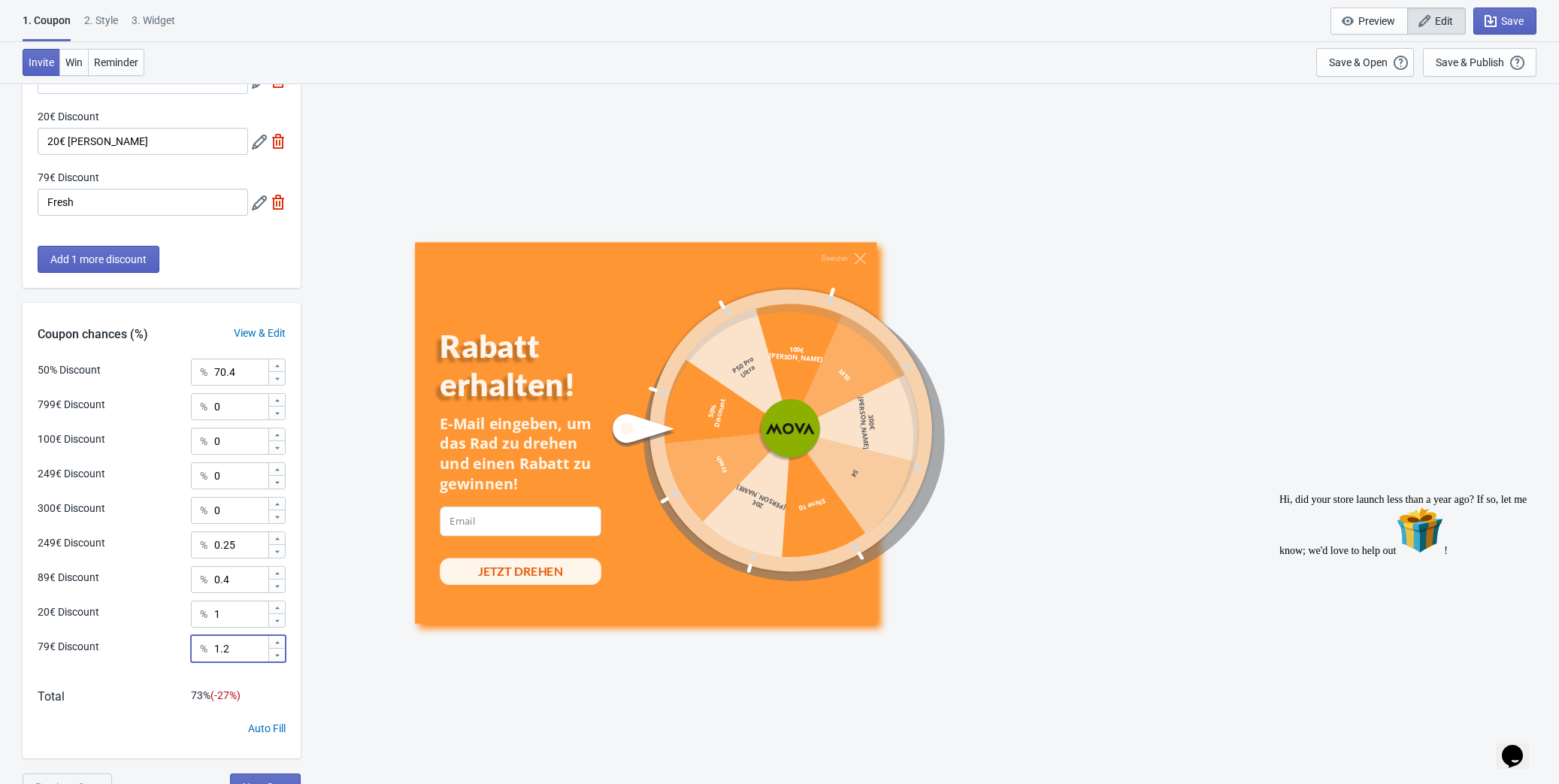
type input "1.2"
drag, startPoint x: 226, startPoint y: 370, endPoint x: 211, endPoint y: 370, distance: 15.0
click at [211, 370] on div "% 70.4" at bounding box center [238, 371] width 94 height 27
type input "97.4"
click at [211, 679] on div "50% Discount % 97.4 799€ Discount % 0 100€ Discount % 0 249€ Discount % 0 300€ …" at bounding box center [161, 557] width 278 height 399
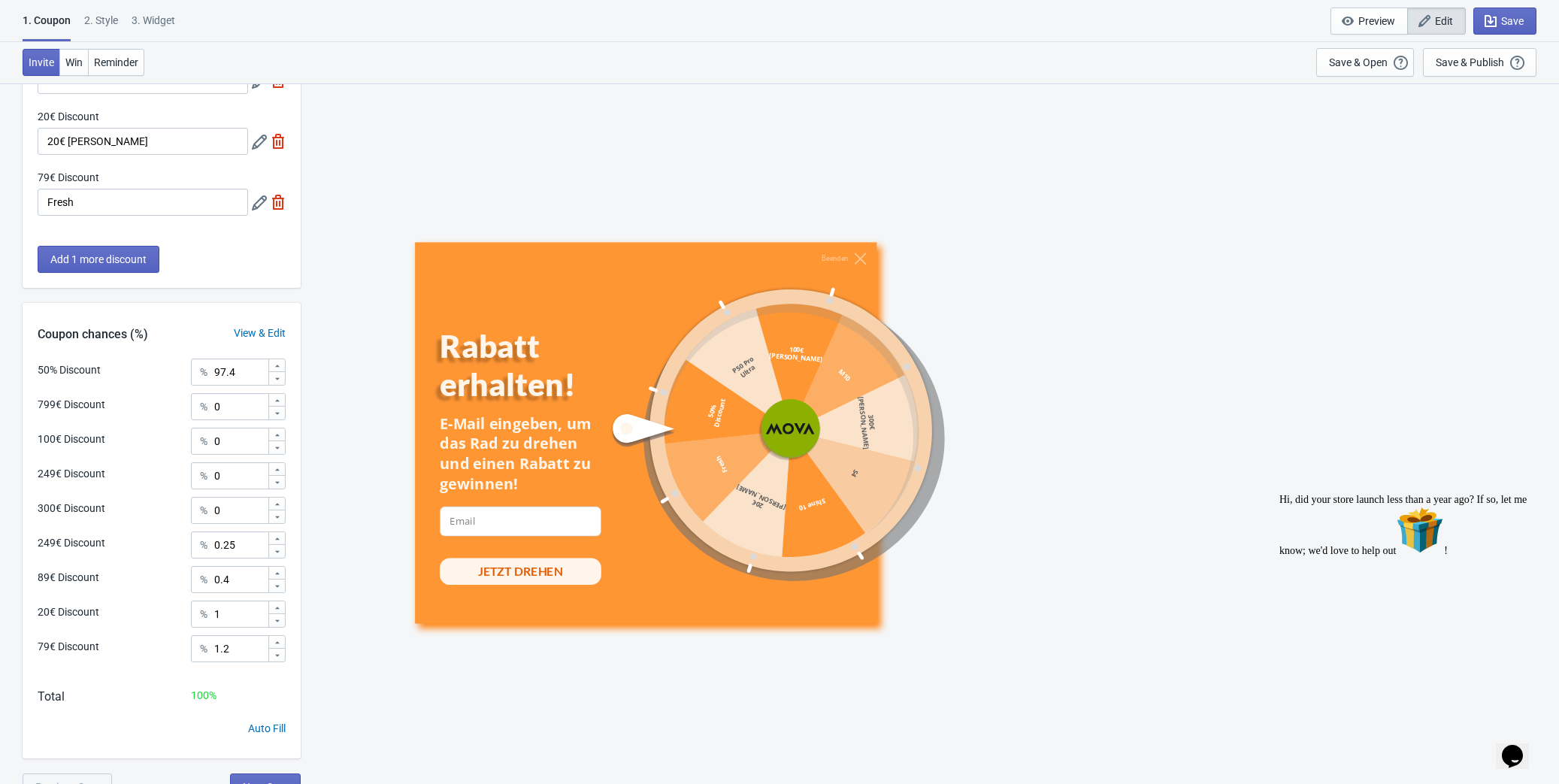
scroll to position [495, 0]
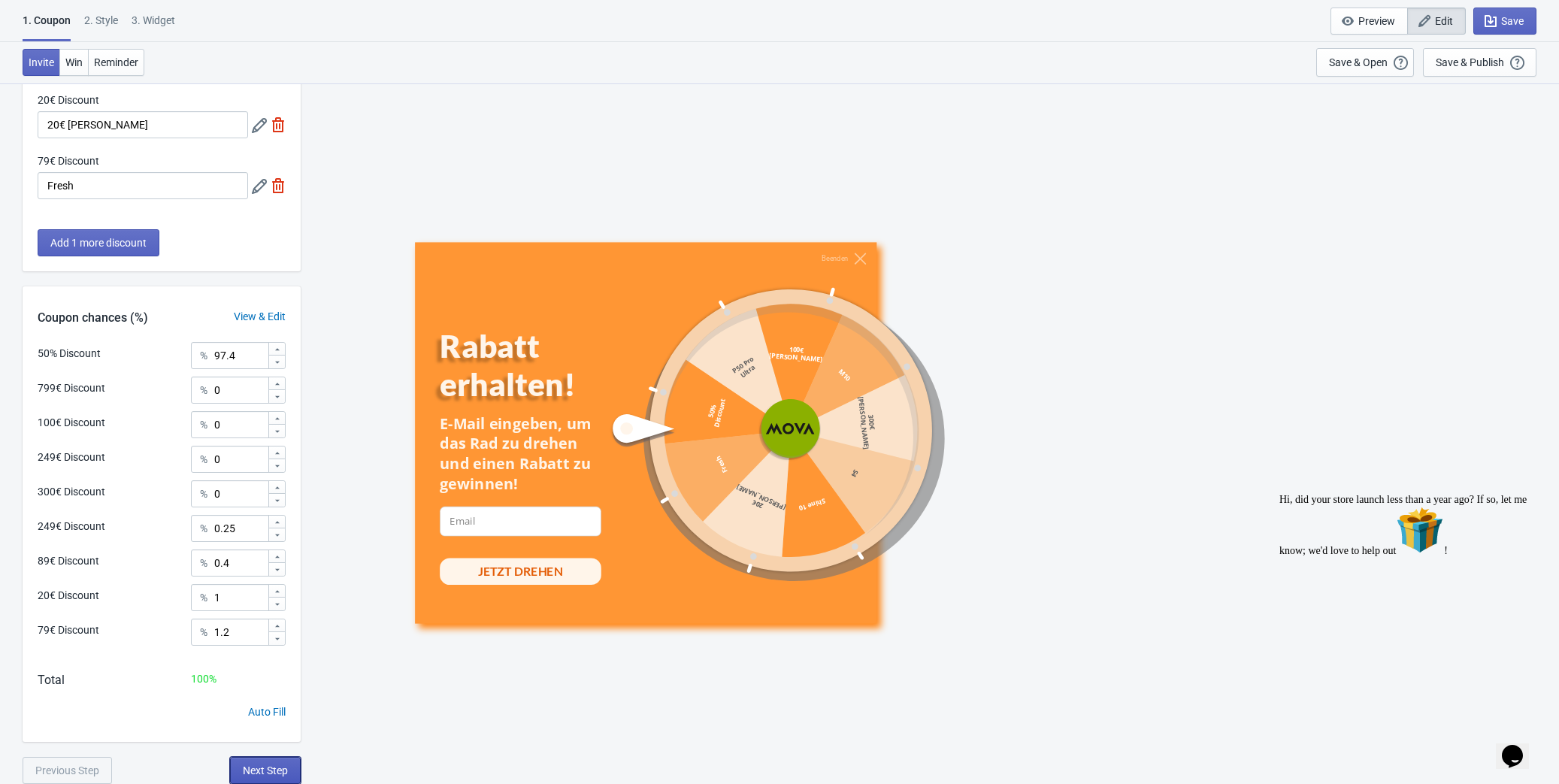
click at [286, 767] on span "Next Step" at bounding box center [265, 770] width 46 height 12
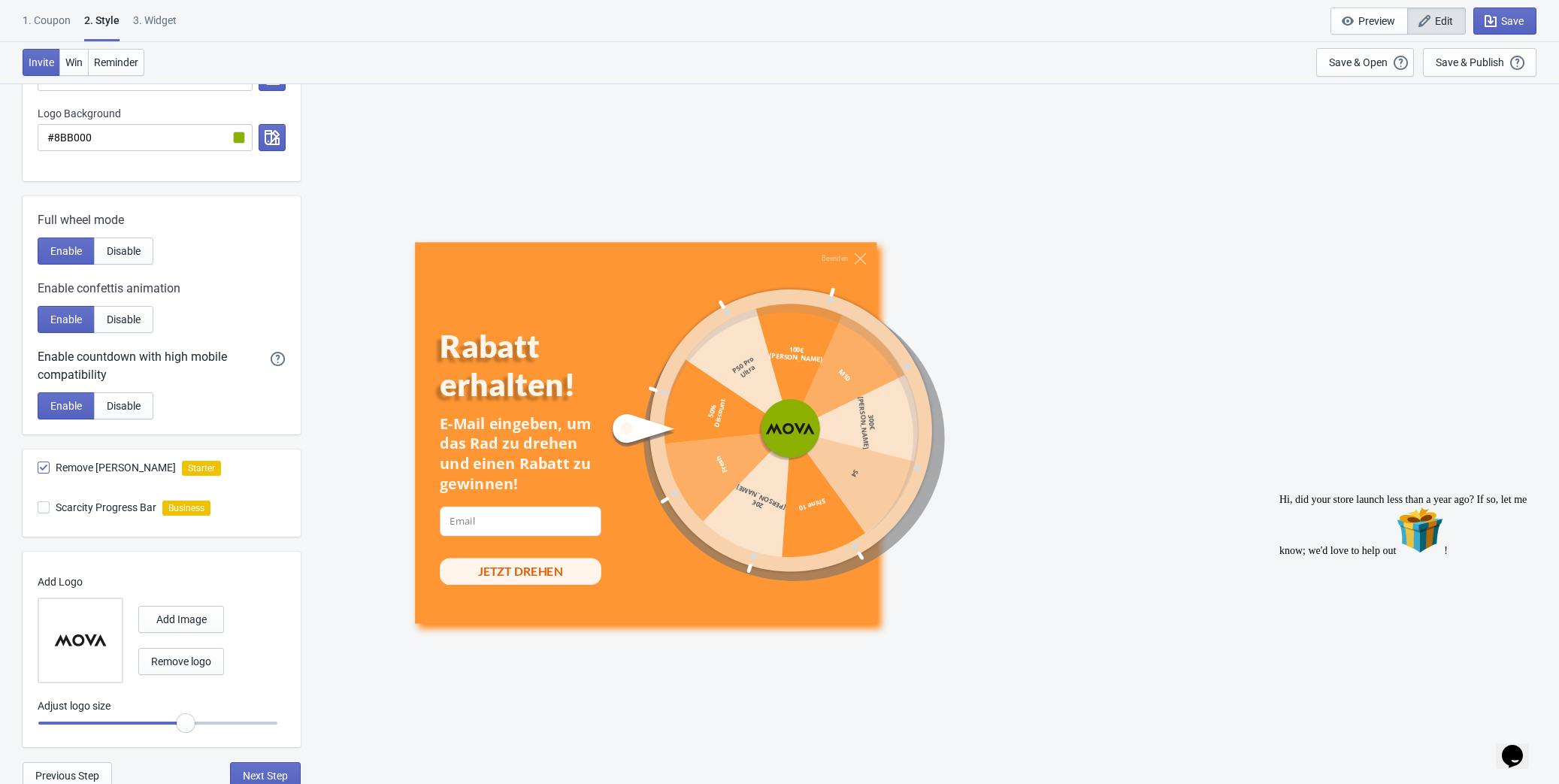
scroll to position [546, 0]
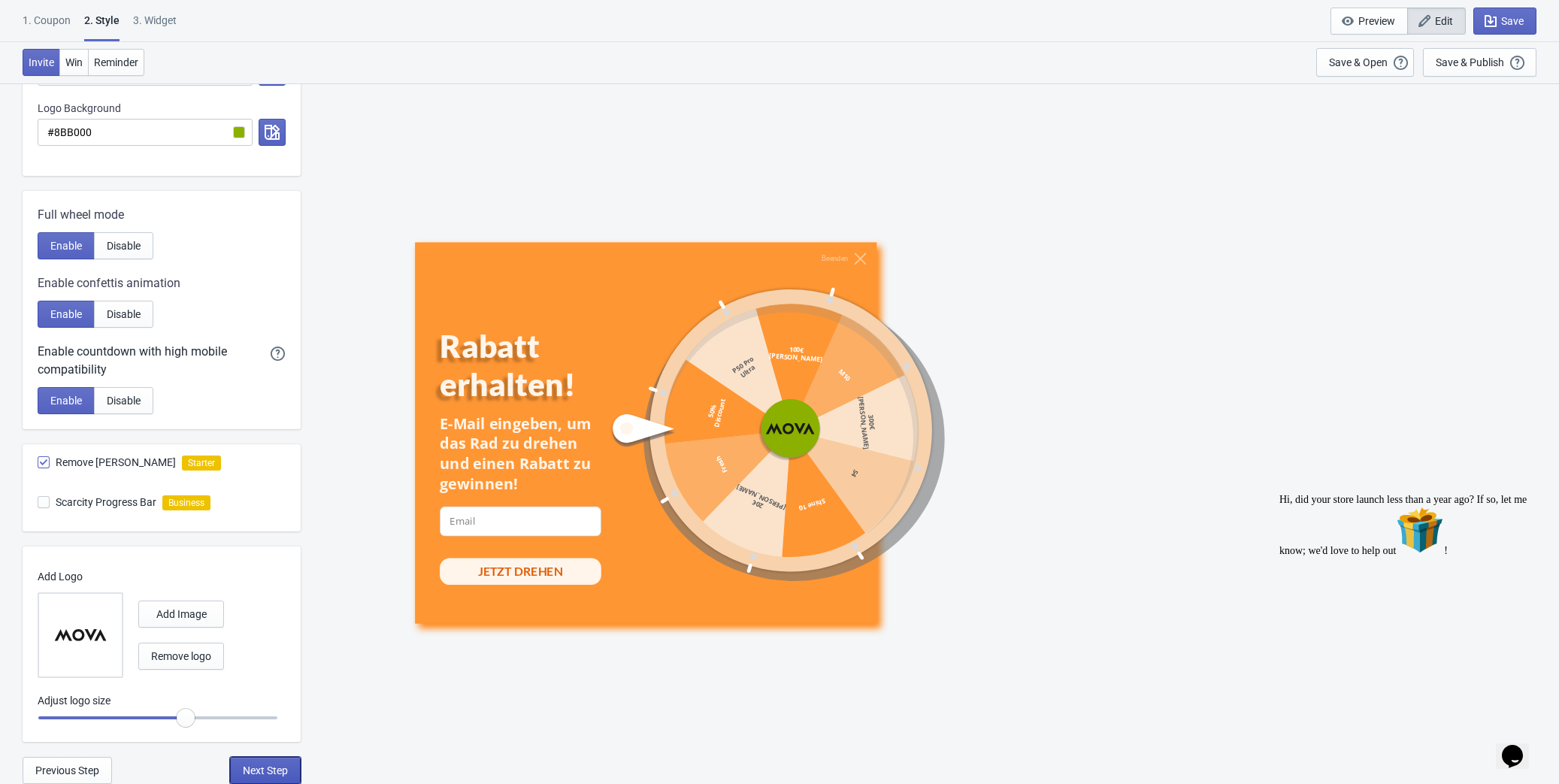
click at [276, 764] on span "Next Step" at bounding box center [265, 770] width 46 height 12
select select "specificPages"
select select "once"
select select "1"
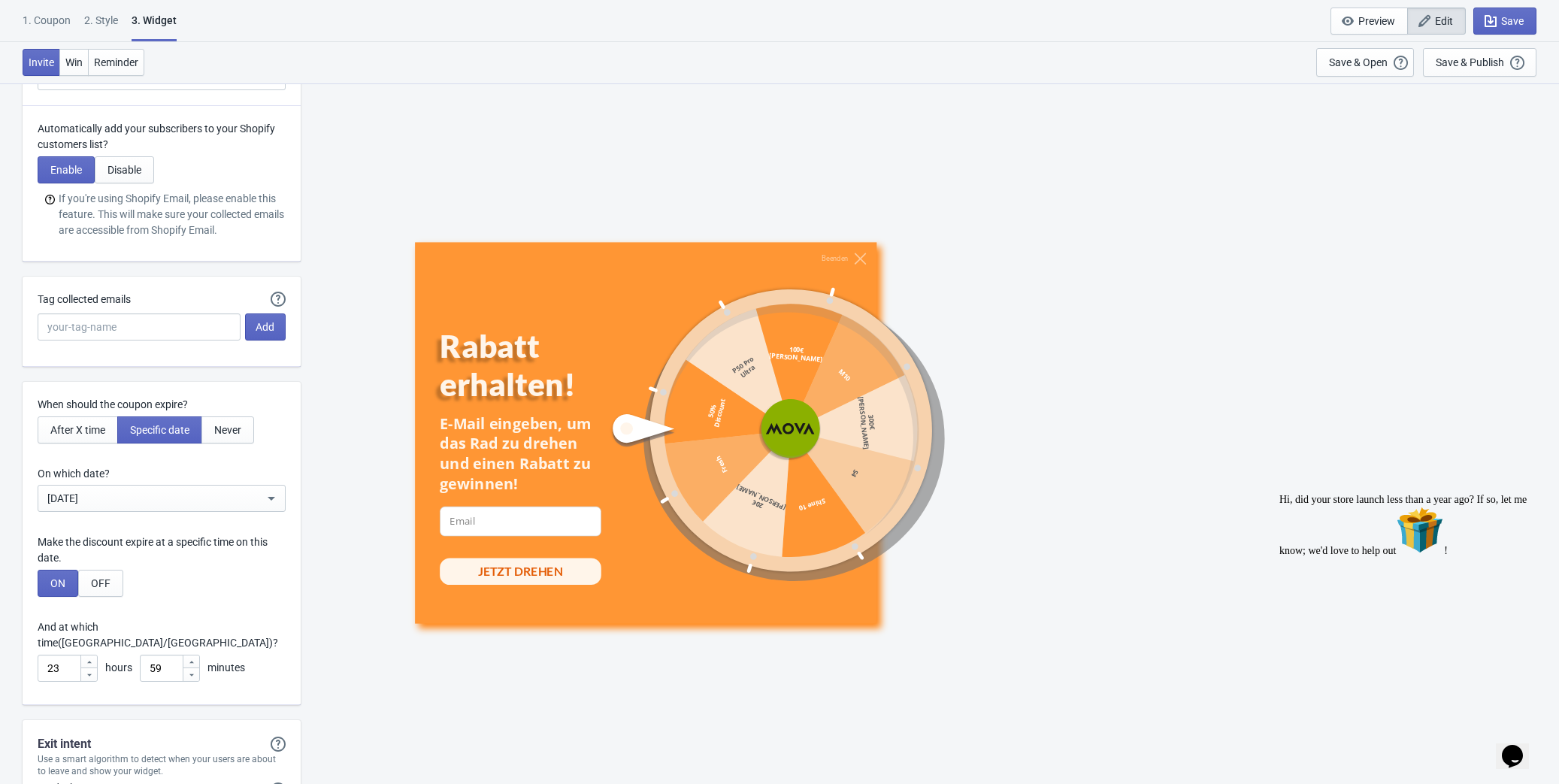
scroll to position [3960, 0]
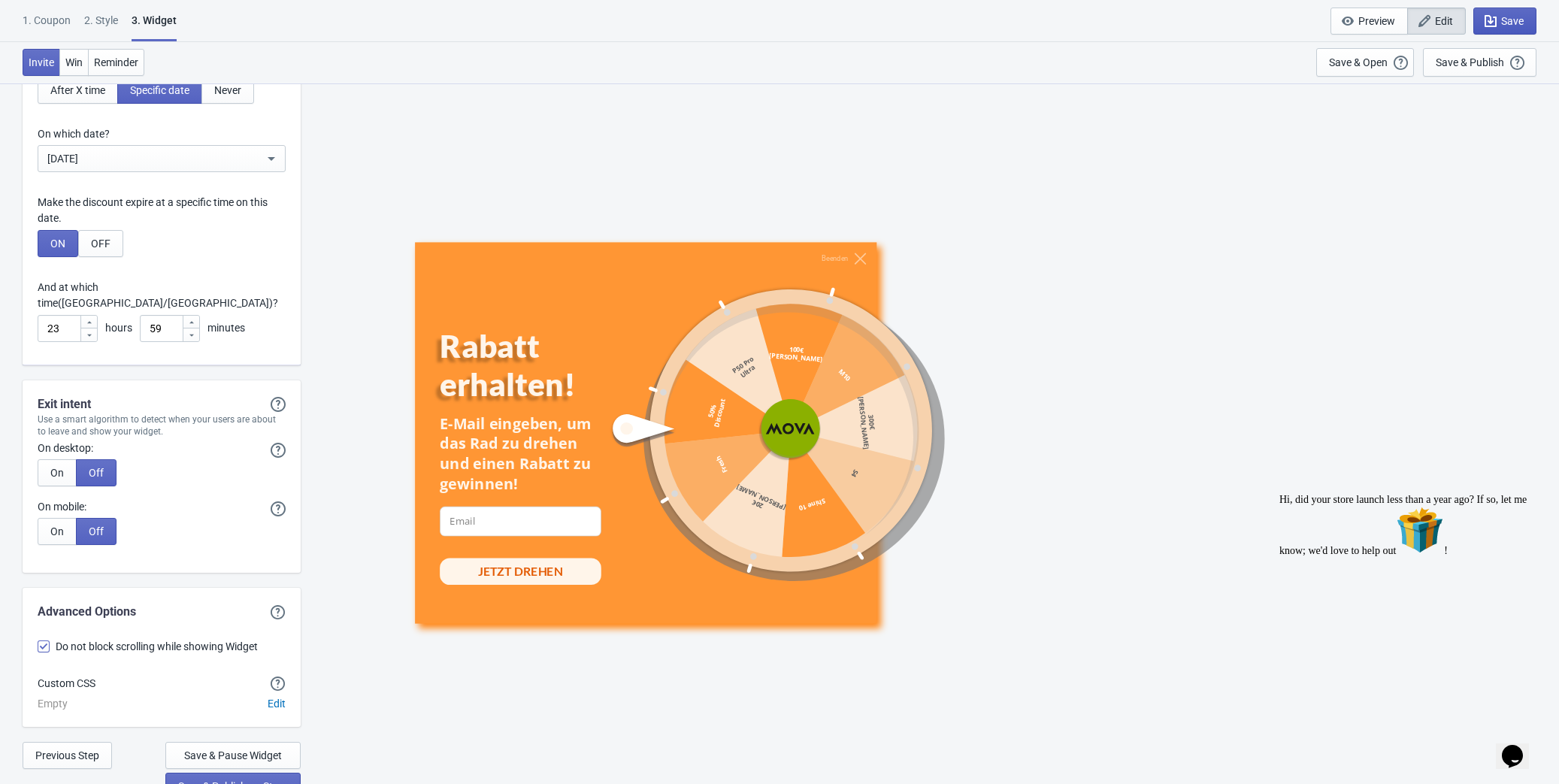
click at [1502, 13] on span "Save" at bounding box center [1504, 21] width 37 height 15
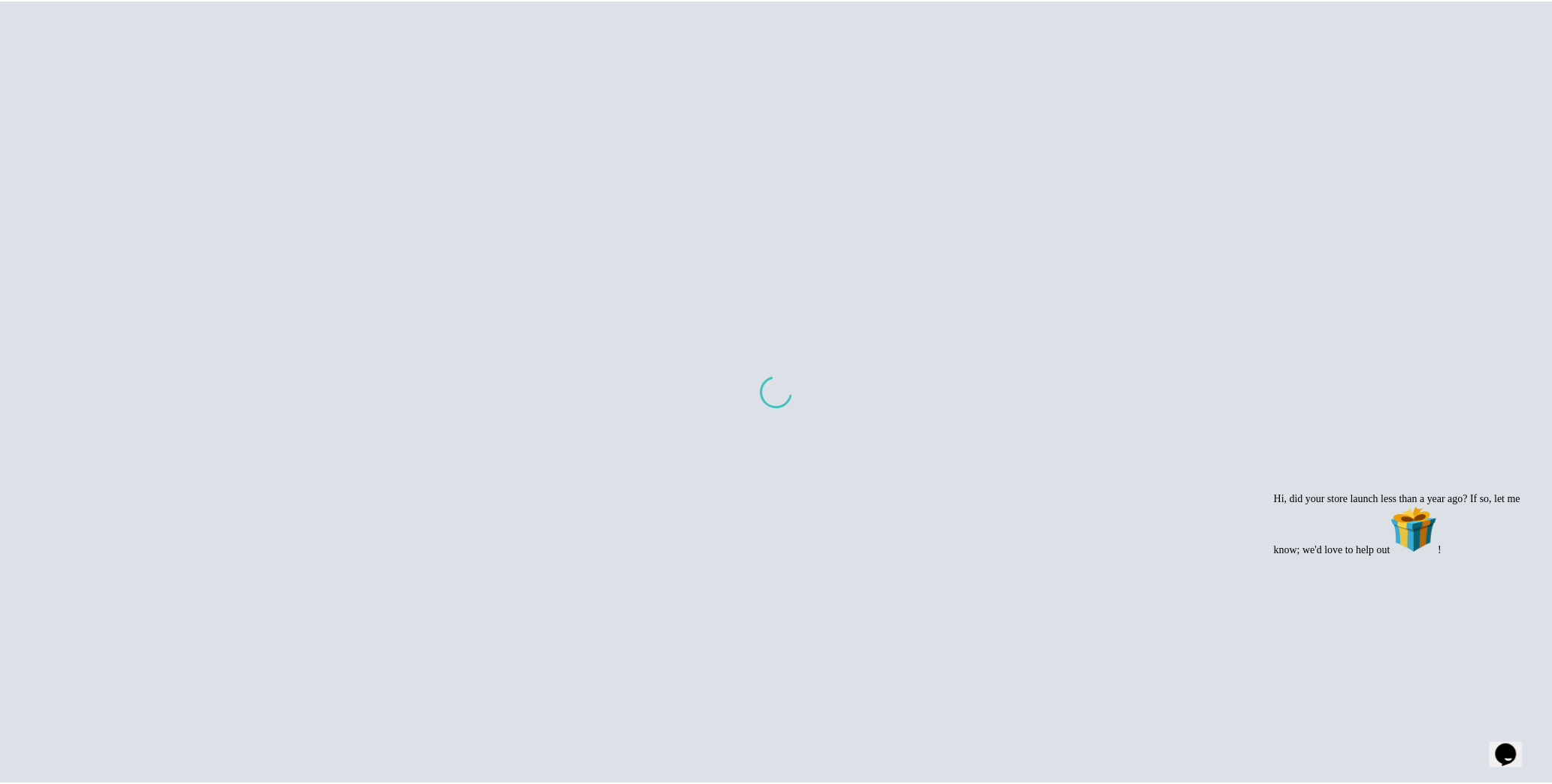
scroll to position [809, 0]
